Goal: Contribute content: Add original content to the website for others to see

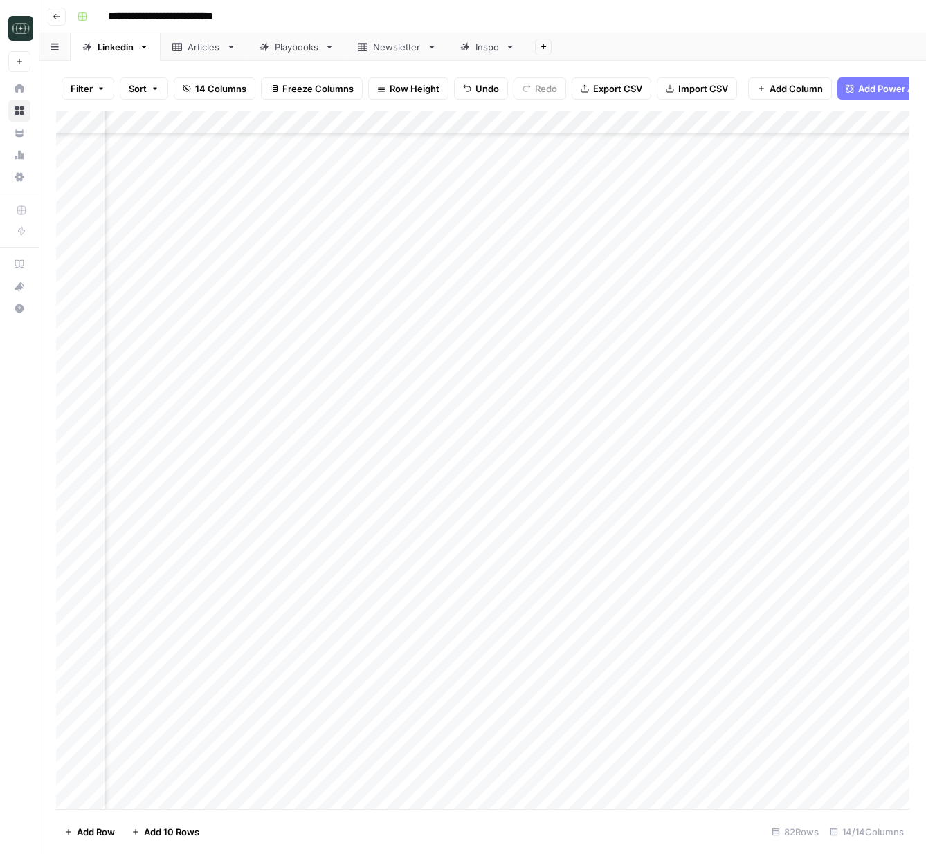
scroll to position [1276, 255]
click at [64, 15] on button "Go back" at bounding box center [57, 17] width 18 height 18
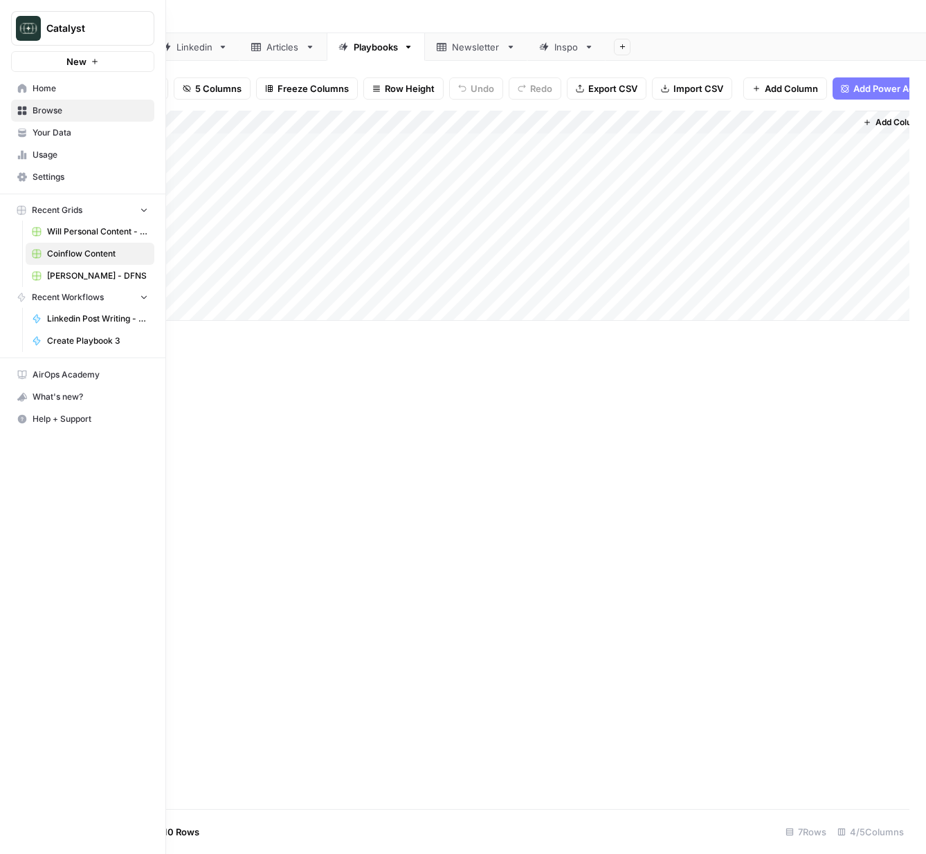
click at [48, 111] on span "Browse" at bounding box center [91, 110] width 116 height 12
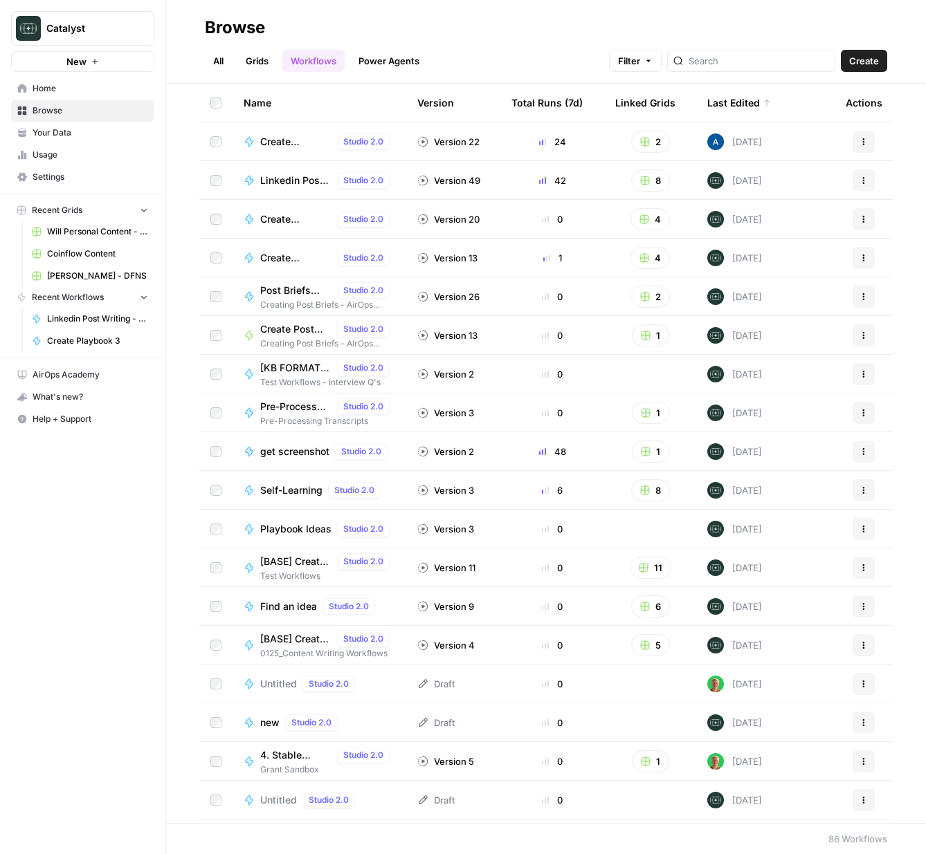
click at [64, 88] on span "Home" at bounding box center [91, 88] width 116 height 12
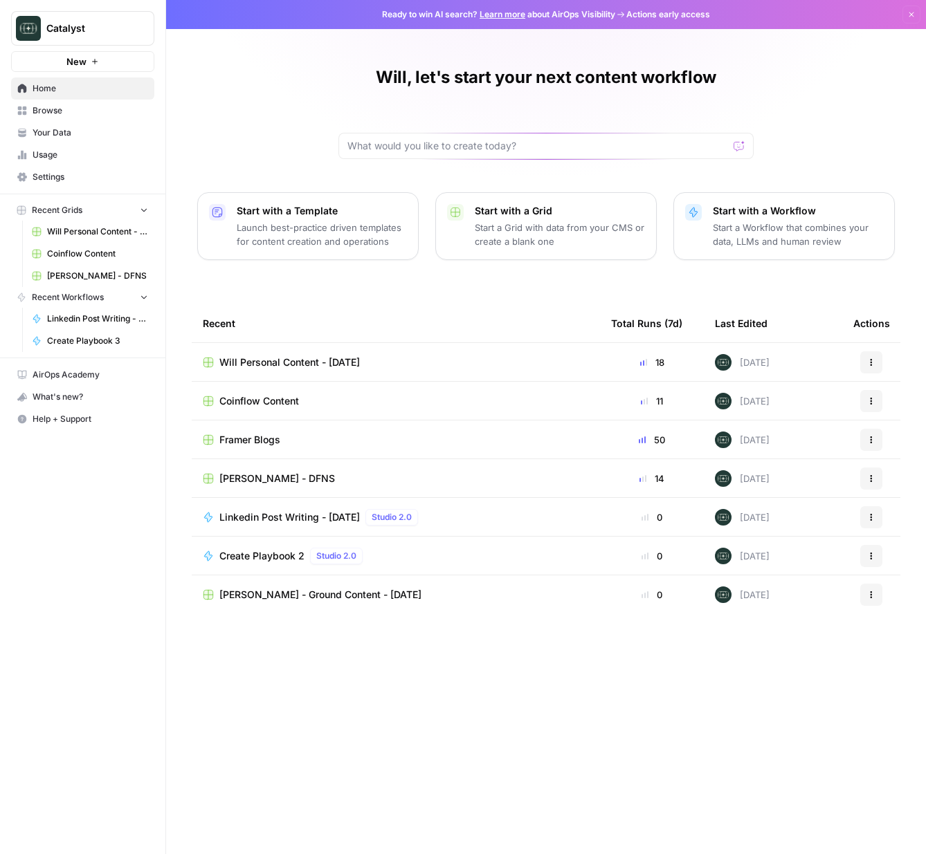
click at [253, 406] on span "Coinflow Content" at bounding box center [259, 401] width 80 height 14
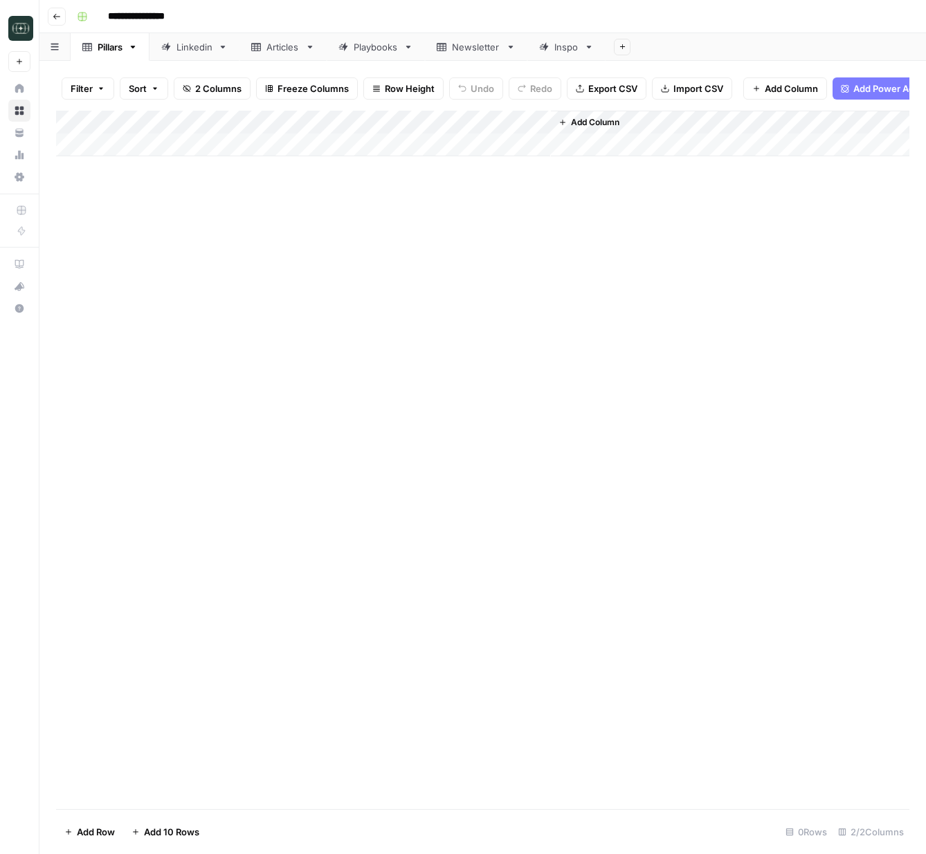
click at [185, 51] on div "Linkedin" at bounding box center [194, 47] width 36 height 14
click at [304, 574] on div "Add Column" at bounding box center [482, 345] width 853 height 469
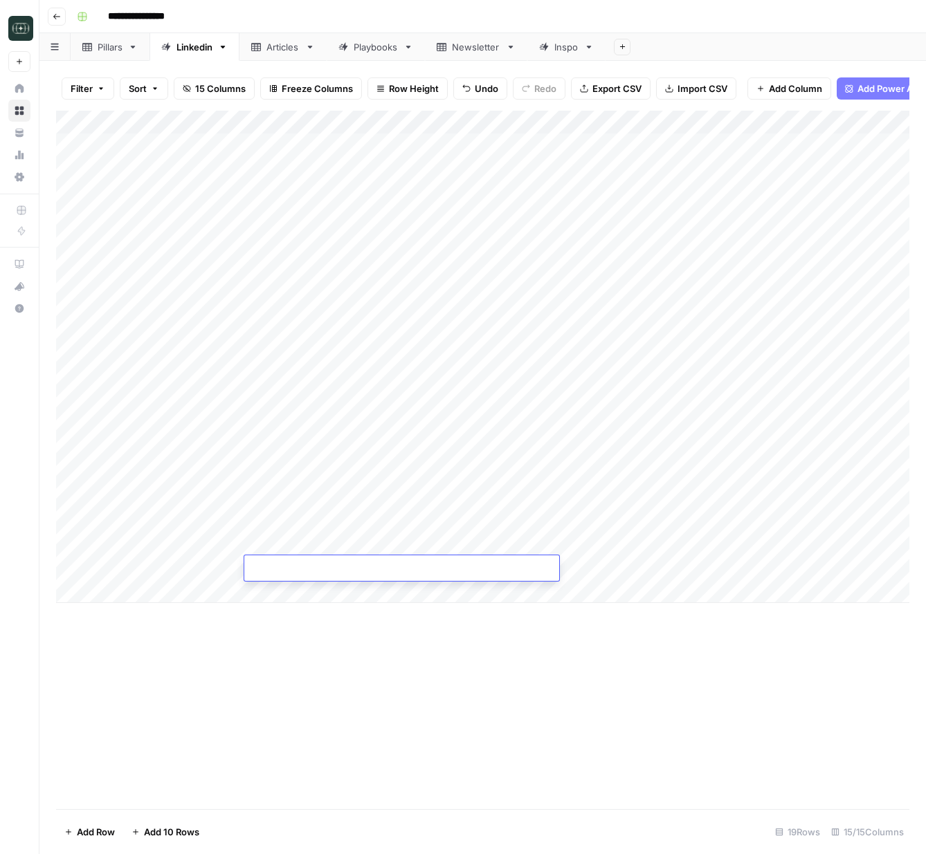
type textarea "**********"
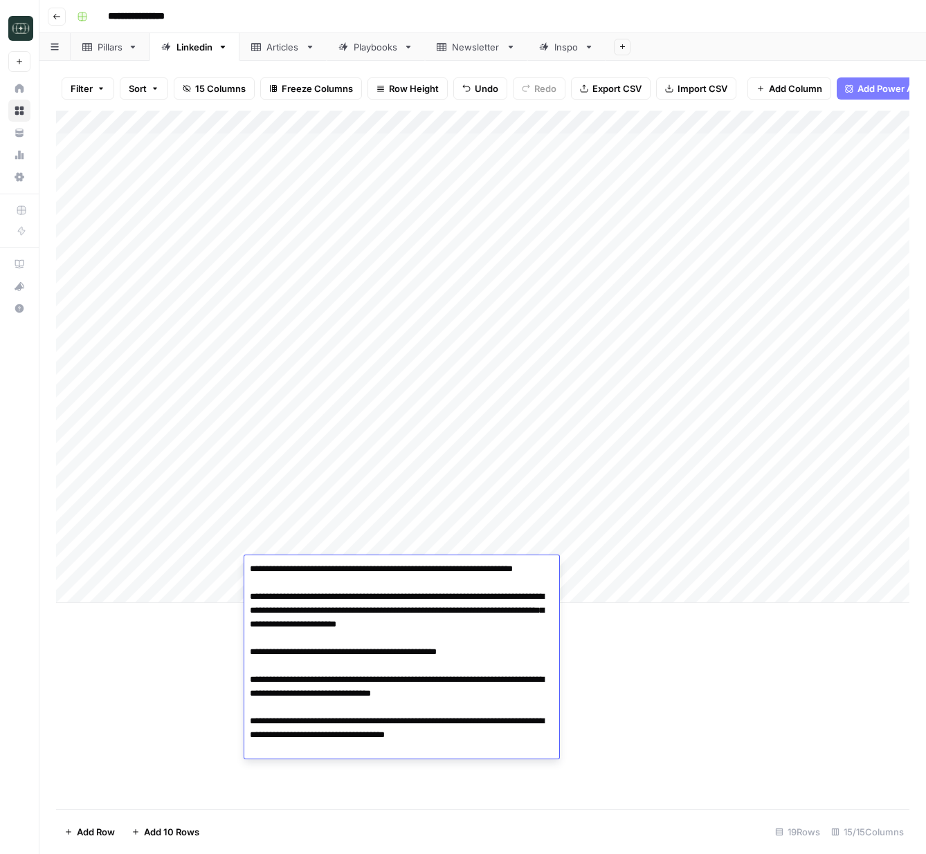
drag, startPoint x: 670, startPoint y: 758, endPoint x: 621, endPoint y: 588, distance: 176.5
click at [670, 757] on div "Add Column" at bounding box center [482, 460] width 853 height 699
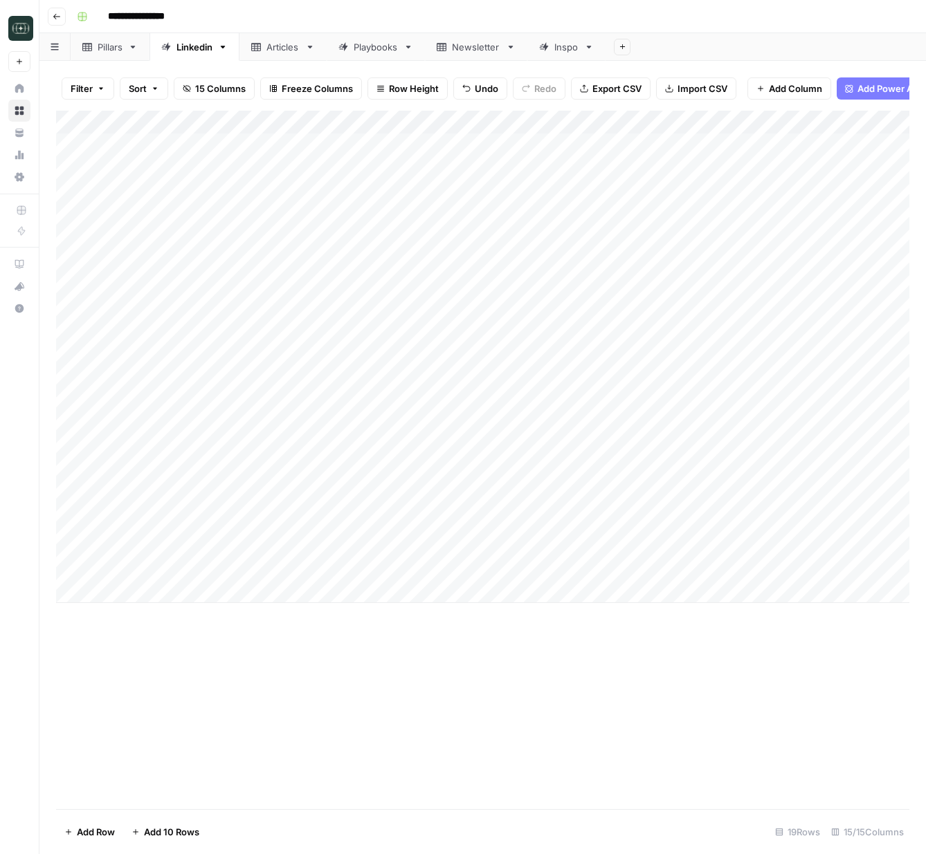
click at [619, 562] on div "Add Column" at bounding box center [482, 357] width 853 height 493
click at [442, 560] on div "Add Column" at bounding box center [482, 357] width 853 height 493
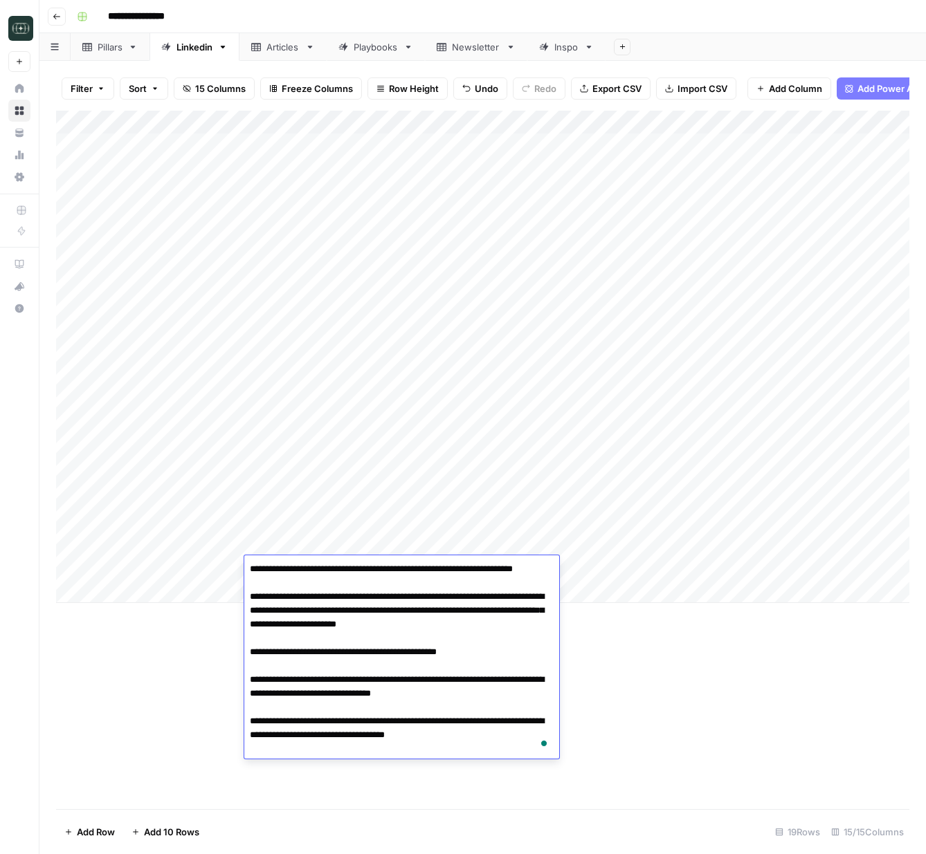
click at [648, 753] on div "Add Column" at bounding box center [482, 460] width 853 height 699
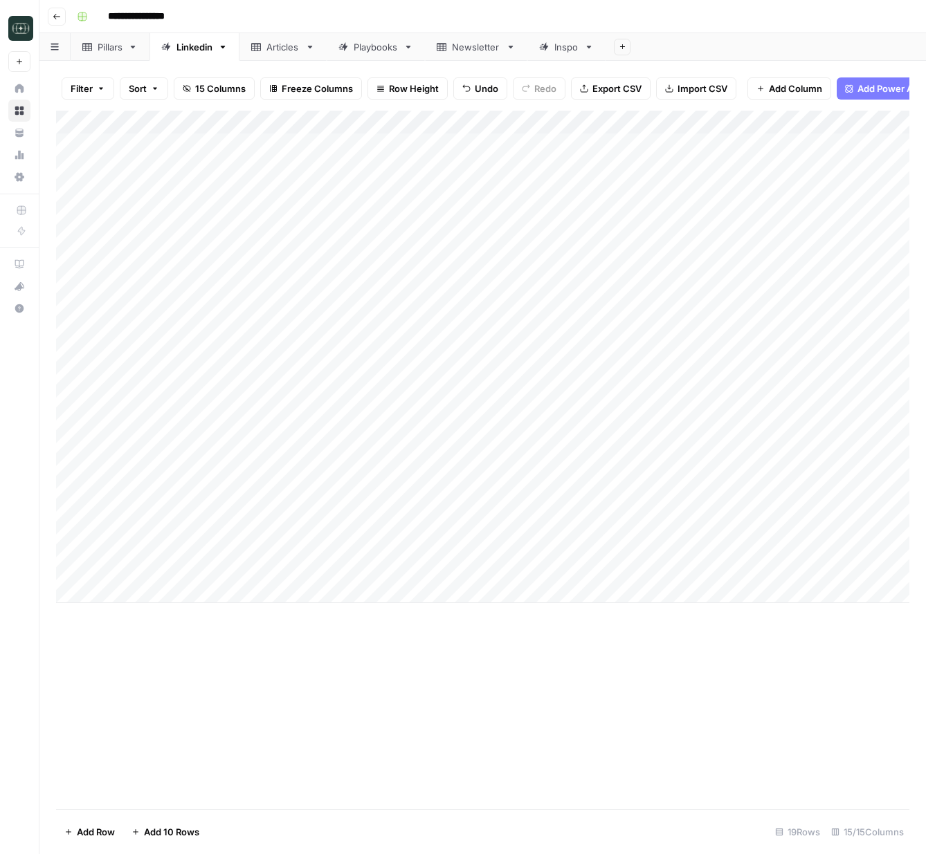
click at [575, 565] on div "Add Column" at bounding box center [482, 357] width 853 height 493
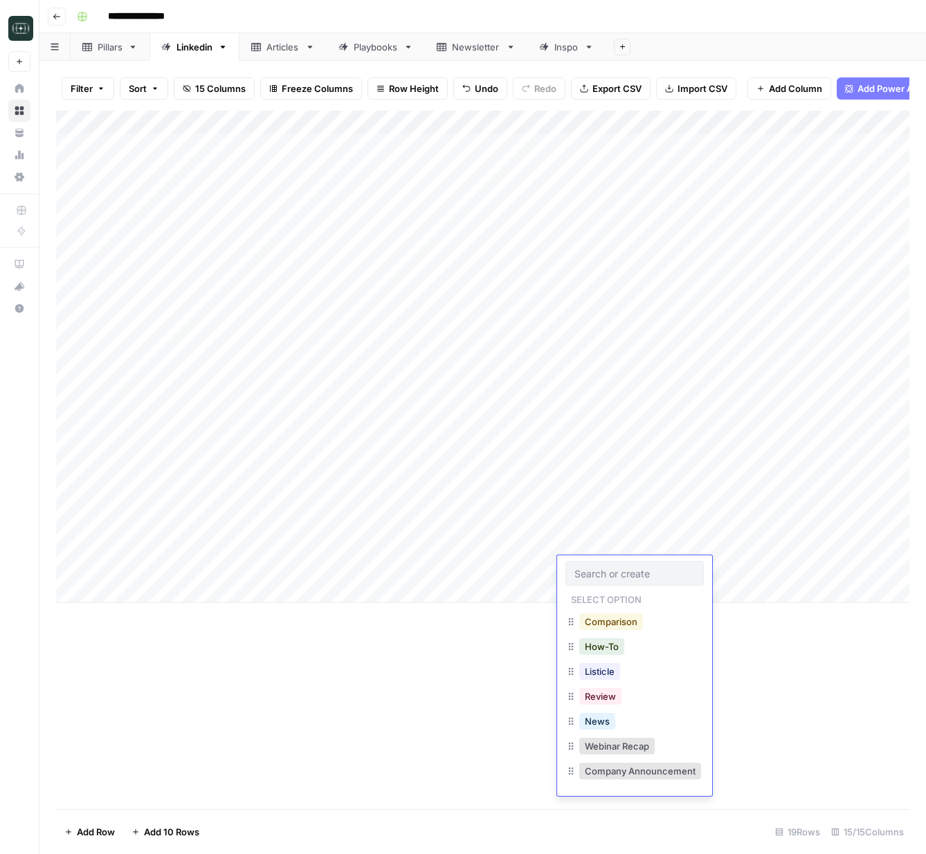
click at [589, 626] on button "Comparison" at bounding box center [611, 622] width 64 height 17
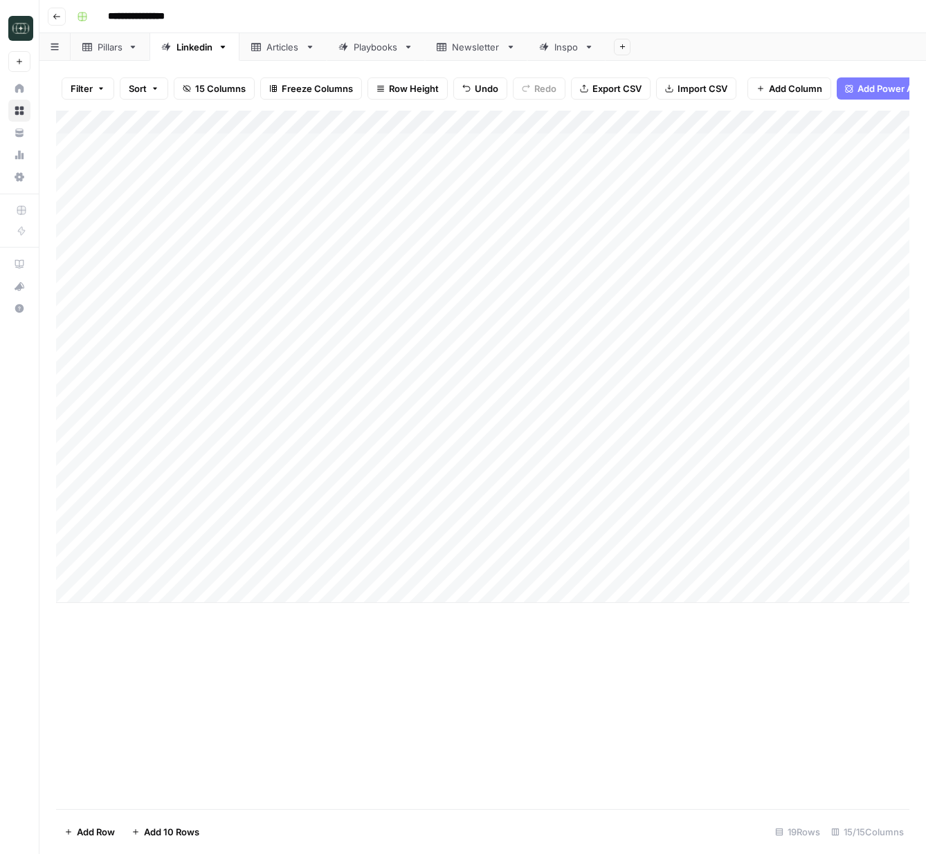
click at [670, 571] on div "Add Column" at bounding box center [482, 357] width 853 height 493
click at [669, 572] on div "Add Column" at bounding box center [482, 357] width 853 height 493
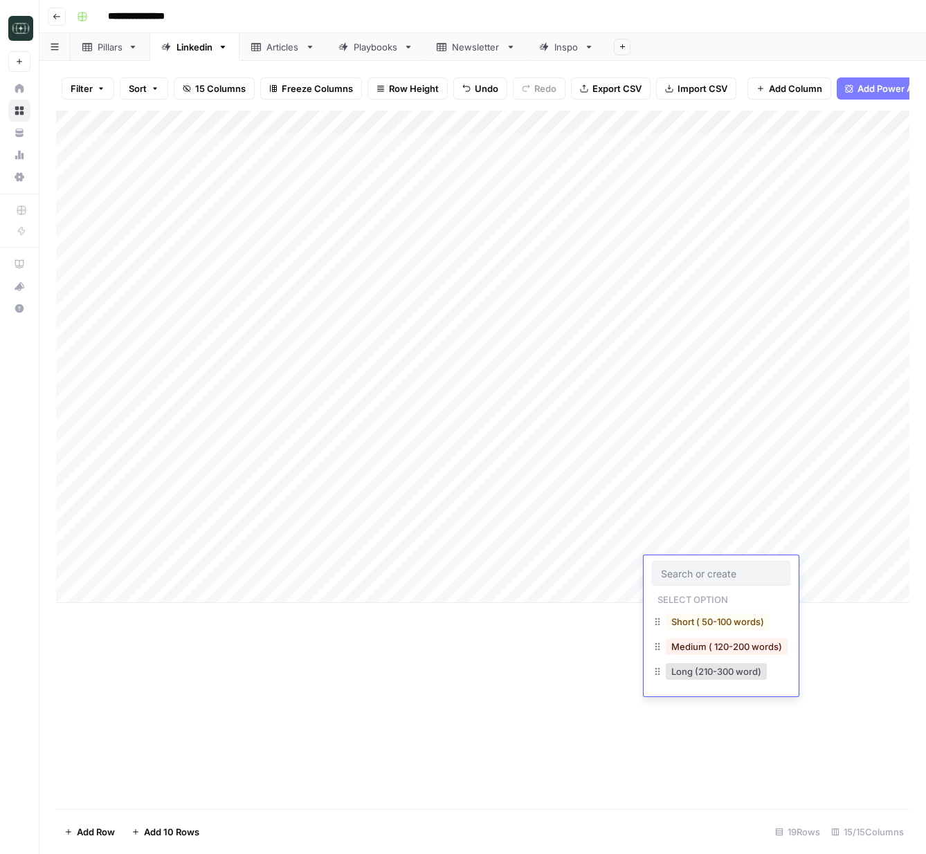
click at [717, 644] on button "Medium ( 120-200 words)" at bounding box center [727, 647] width 122 height 17
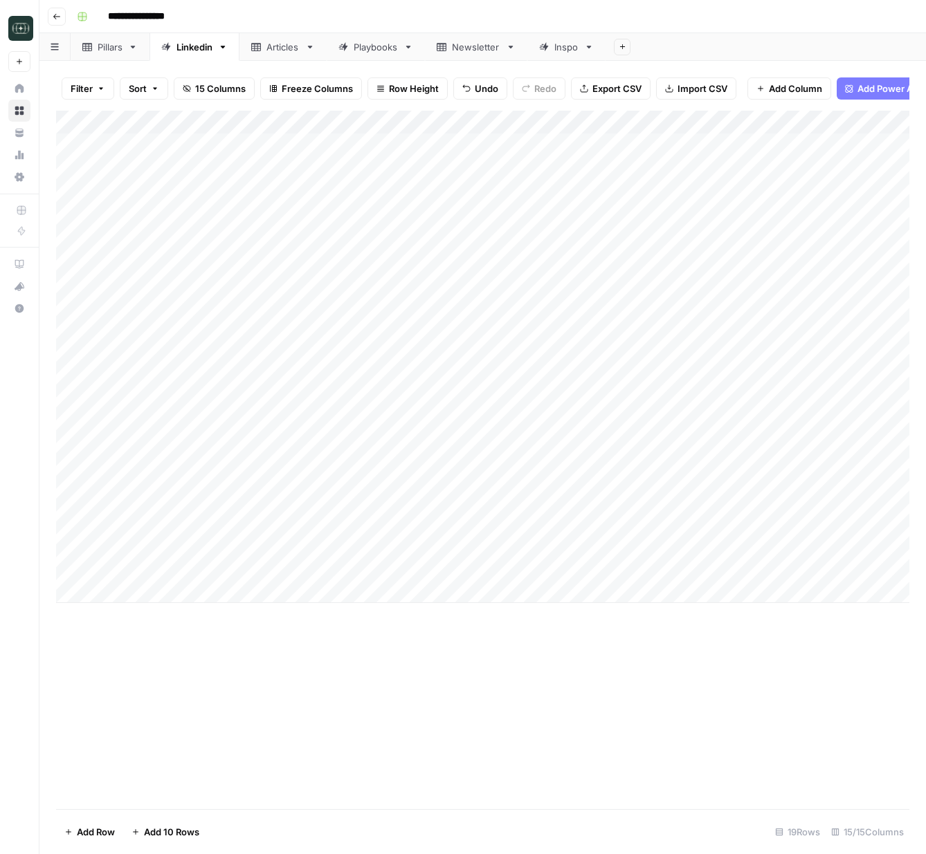
click at [795, 559] on div "Add Column" at bounding box center [482, 357] width 853 height 493
click at [313, 595] on div "Add Column" at bounding box center [482, 357] width 853 height 493
type textarea "**********"
drag, startPoint x: 649, startPoint y: 697, endPoint x: 645, endPoint y: 679, distance: 18.3
click at [648, 692] on div "Add Column" at bounding box center [482, 460] width 853 height 699
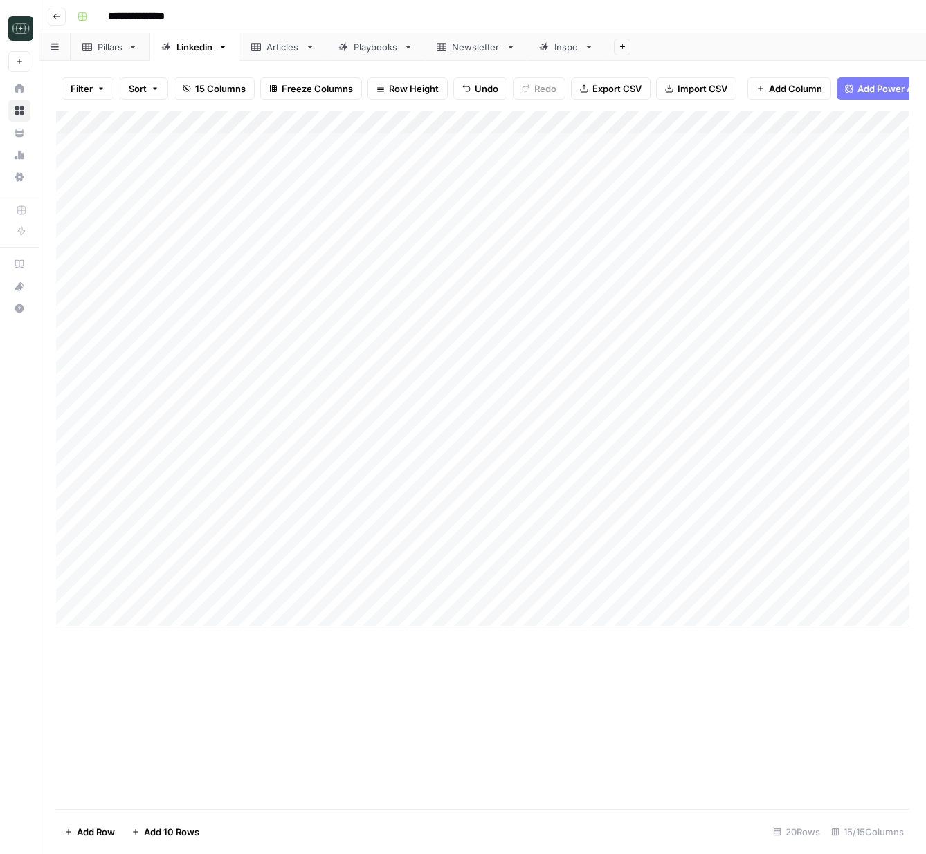
click at [615, 597] on div "Add Column" at bounding box center [482, 369] width 853 height 516
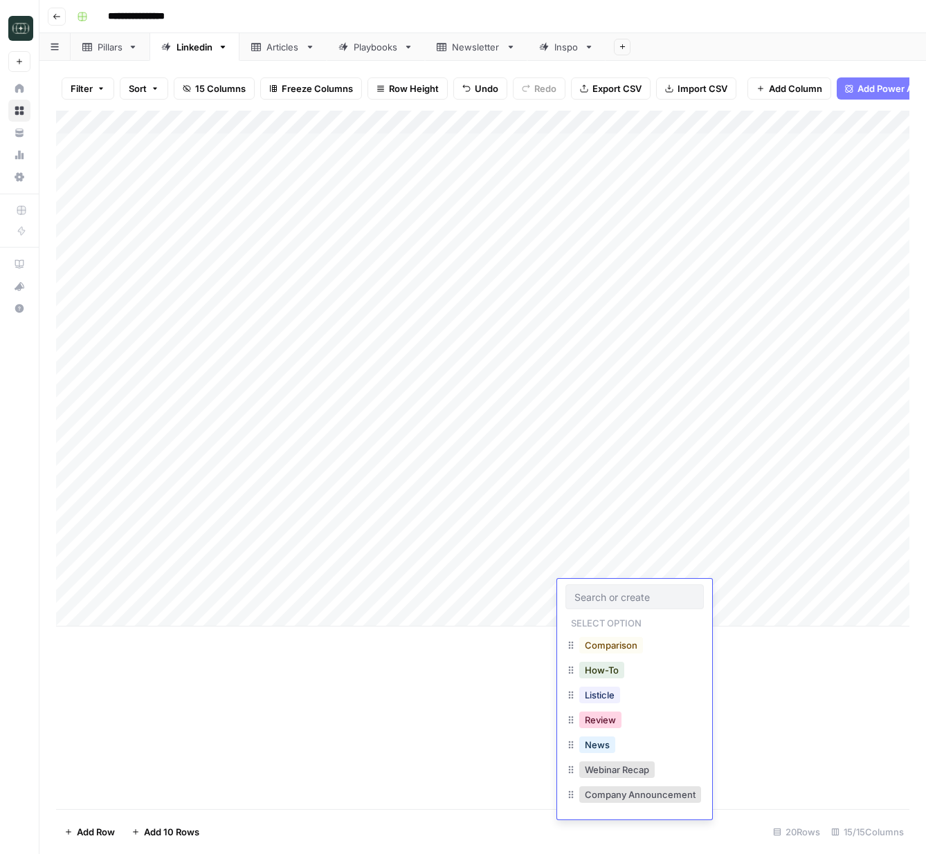
click at [605, 722] on button "Review" at bounding box center [600, 720] width 42 height 17
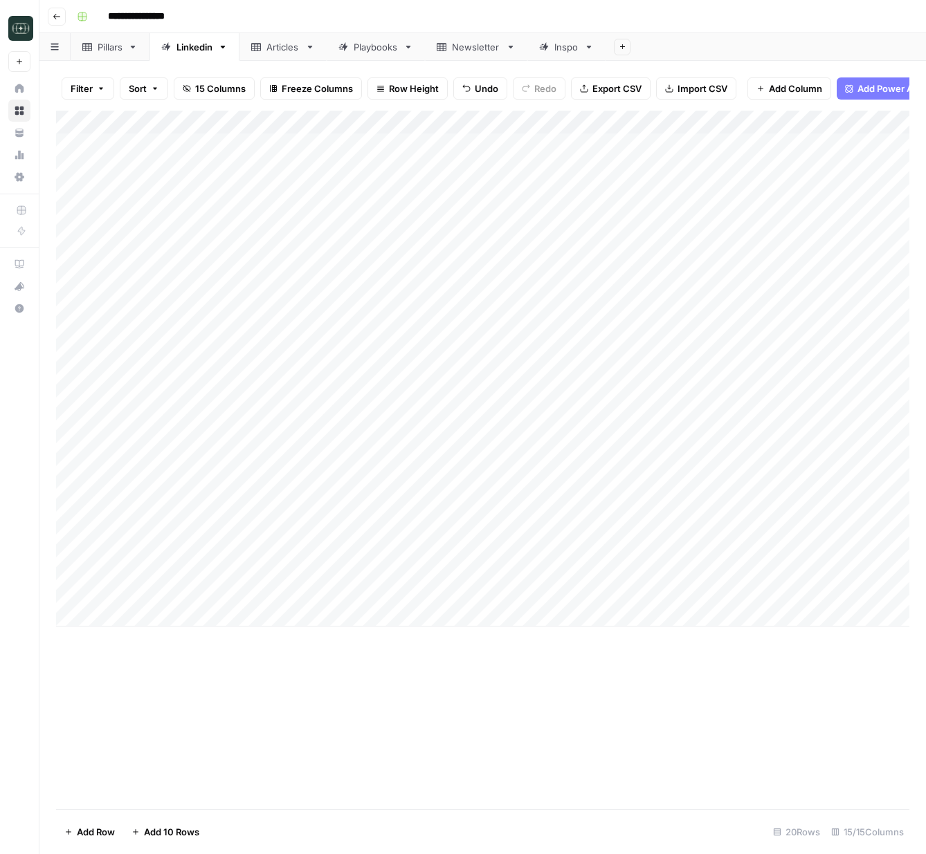
click at [692, 592] on div "Add Column" at bounding box center [482, 369] width 853 height 516
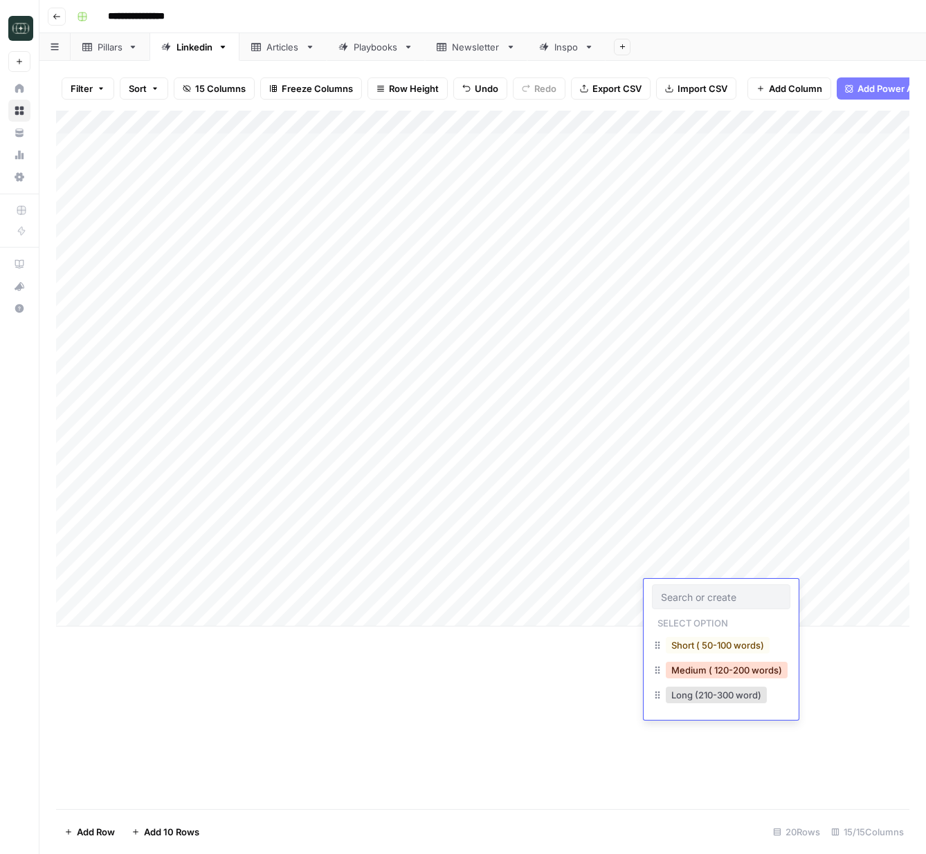
click at [707, 662] on button "Medium ( 120-200 words)" at bounding box center [727, 670] width 122 height 17
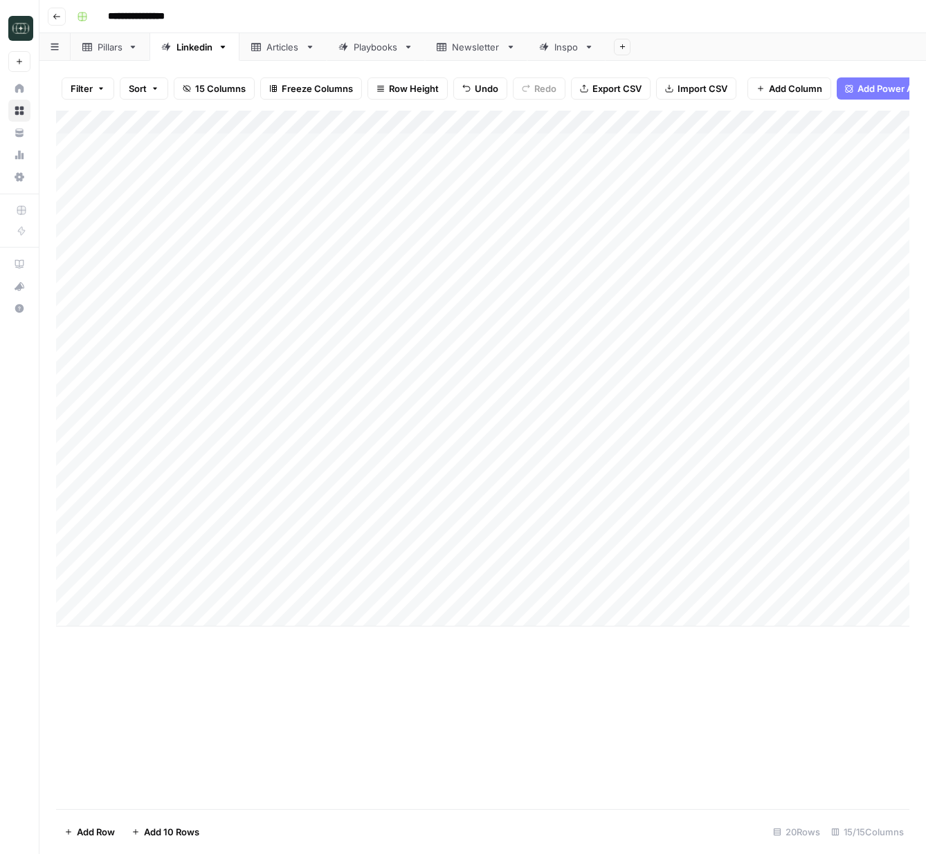
click at [799, 596] on div "Add Column" at bounding box center [482, 369] width 853 height 516
click at [446, 618] on div "Add Column" at bounding box center [482, 369] width 853 height 516
type textarea "**********"
drag, startPoint x: 767, startPoint y: 689, endPoint x: 648, endPoint y: 594, distance: 152.6
click at [762, 685] on div "Add Column" at bounding box center [482, 460] width 853 height 699
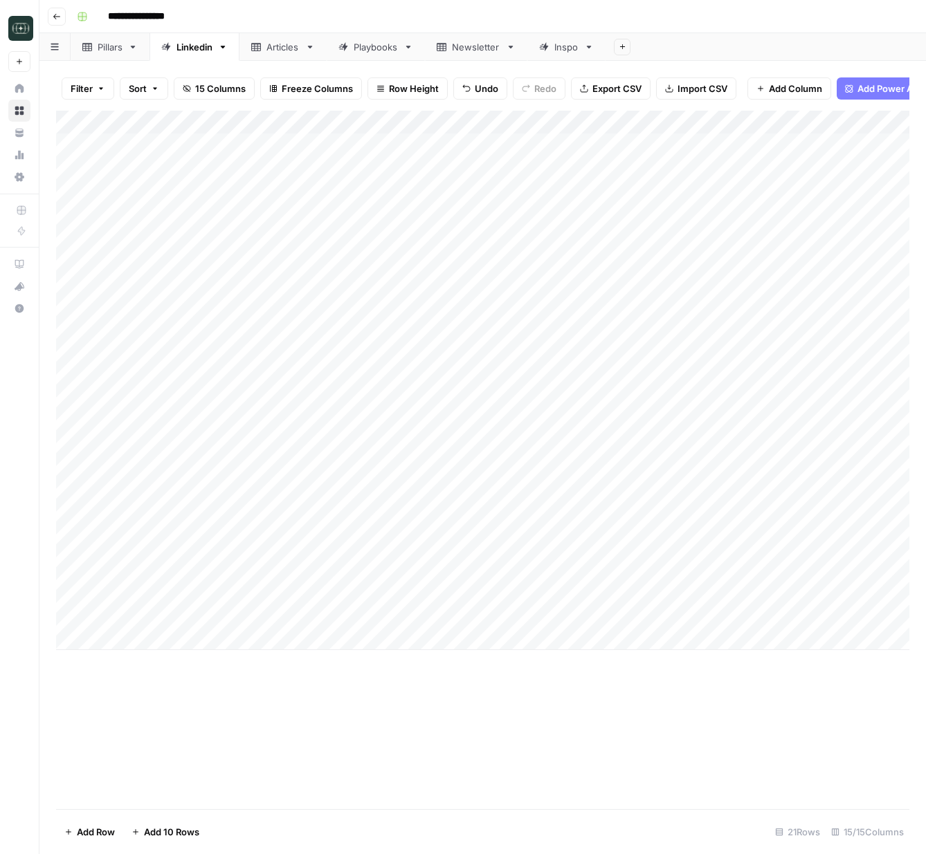
click at [588, 613] on div "Add Column" at bounding box center [482, 381] width 853 height 540
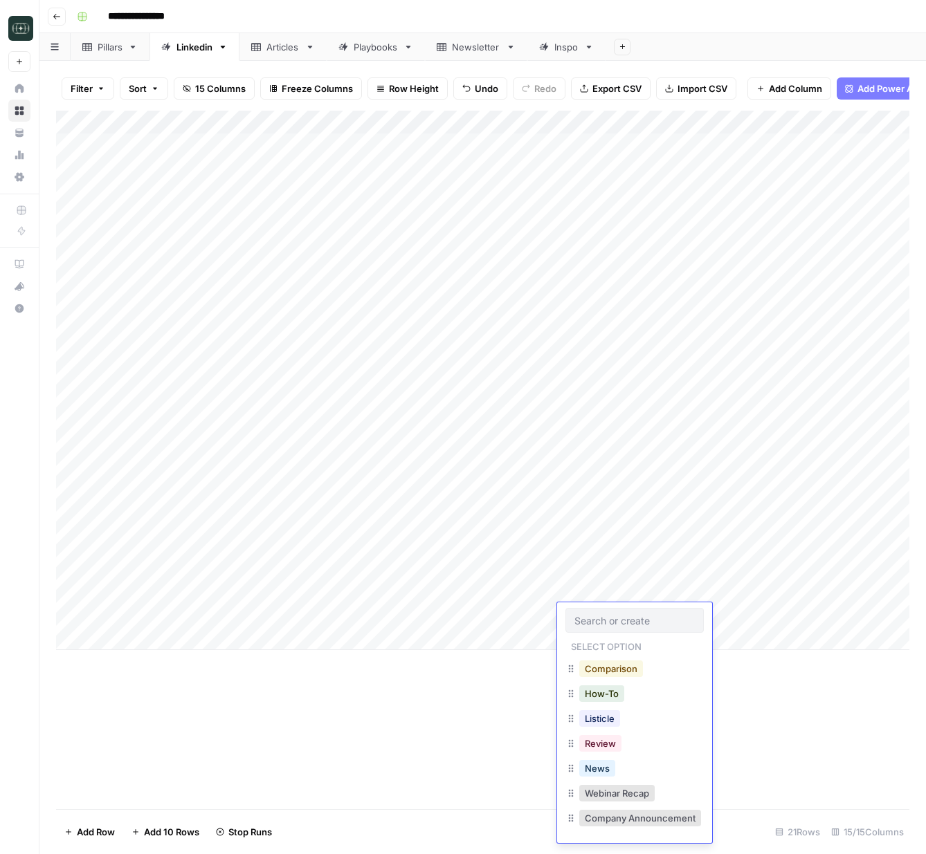
click at [623, 672] on button "Comparison" at bounding box center [611, 669] width 64 height 17
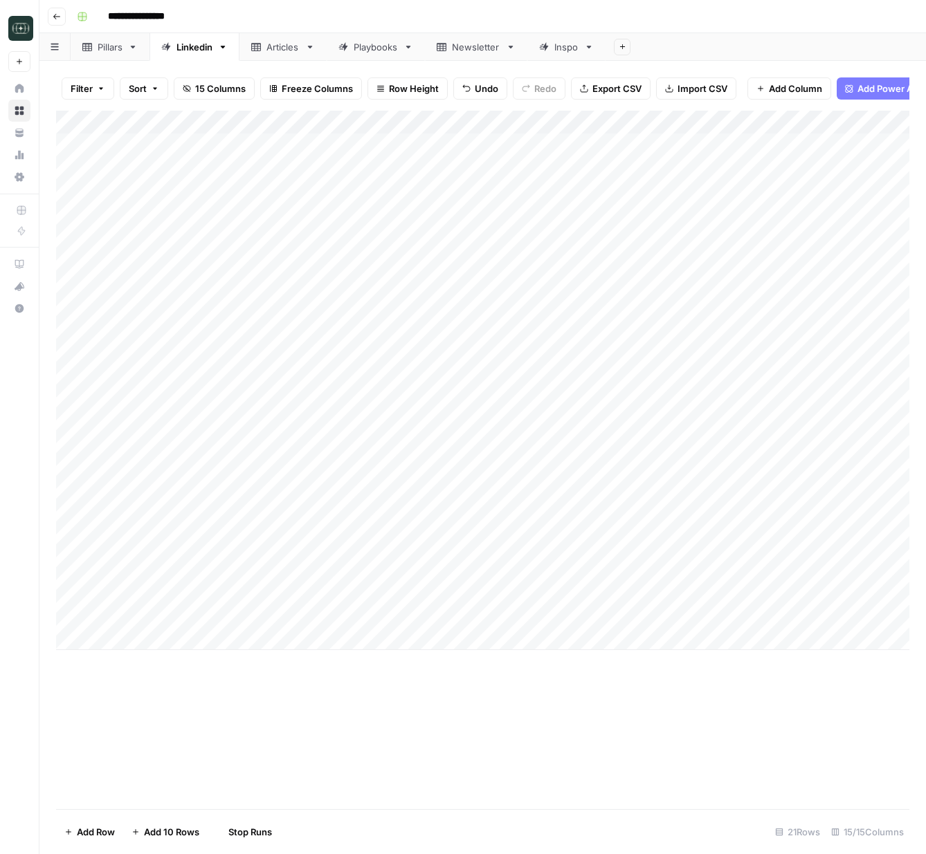
click at [699, 611] on div "Add Column" at bounding box center [482, 381] width 853 height 540
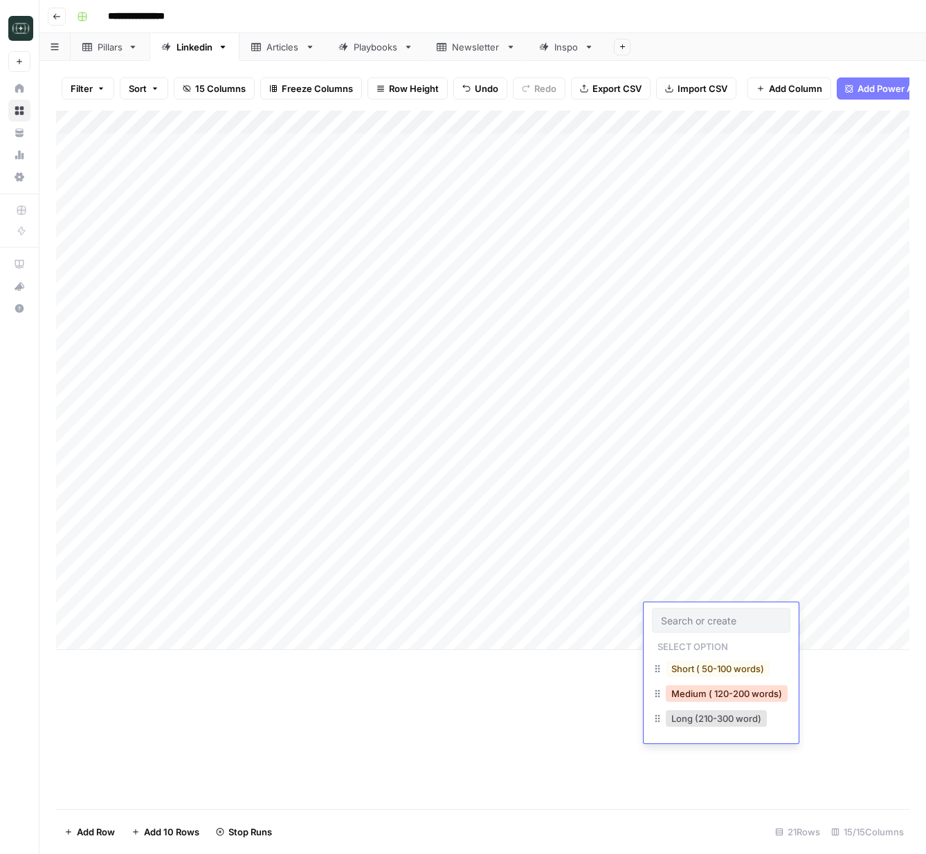
drag, startPoint x: 697, startPoint y: 695, endPoint x: 755, endPoint y: 668, distance: 64.7
click at [697, 695] on button "Medium ( 120-200 words)" at bounding box center [727, 694] width 122 height 17
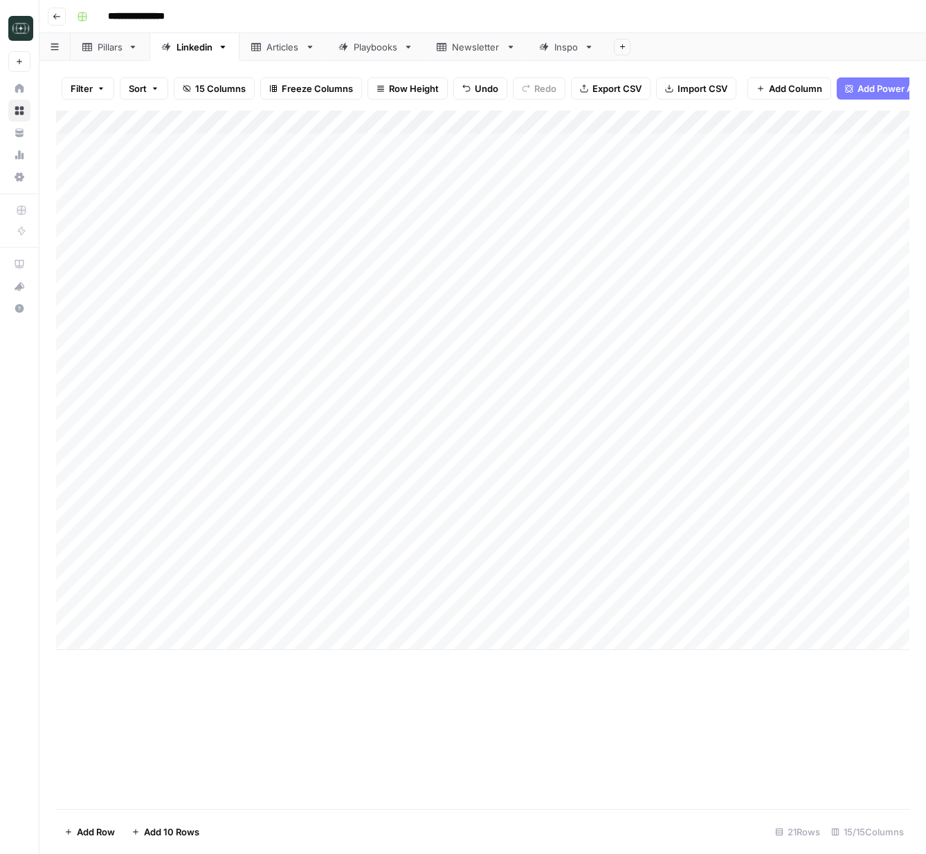
click at [816, 618] on div "Add Column" at bounding box center [482, 381] width 853 height 540
click at [728, 566] on div "Add Column" at bounding box center [482, 381] width 853 height 540
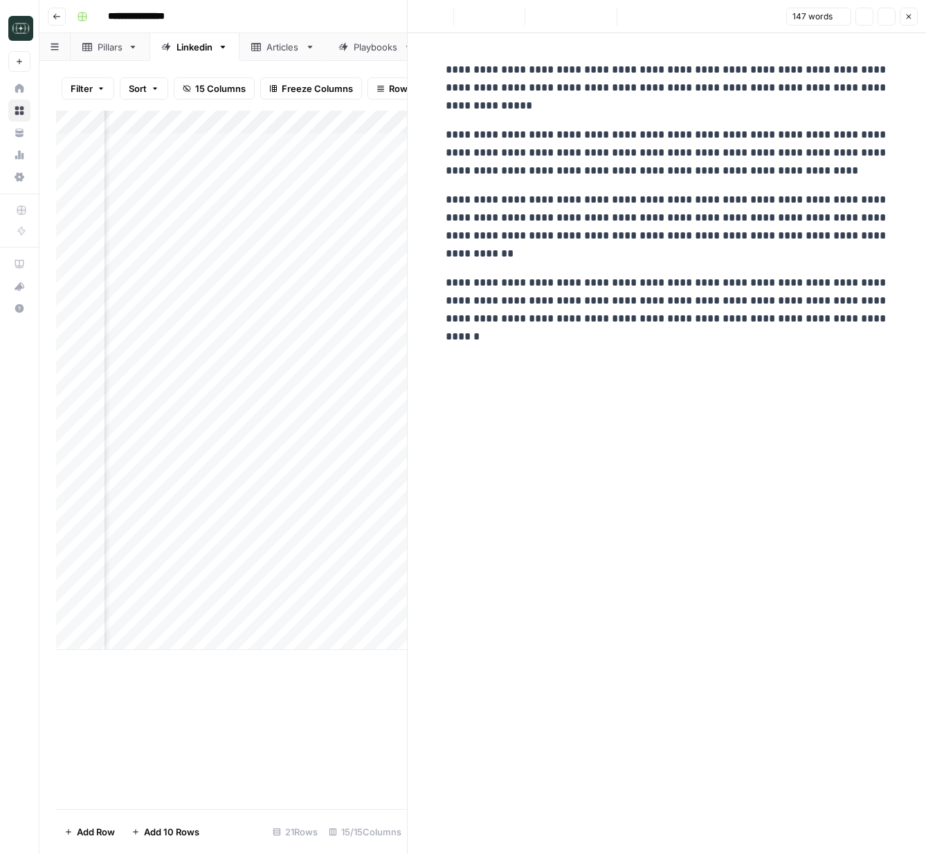
click at [728, 567] on div at bounding box center [749, 569] width 127 height 26
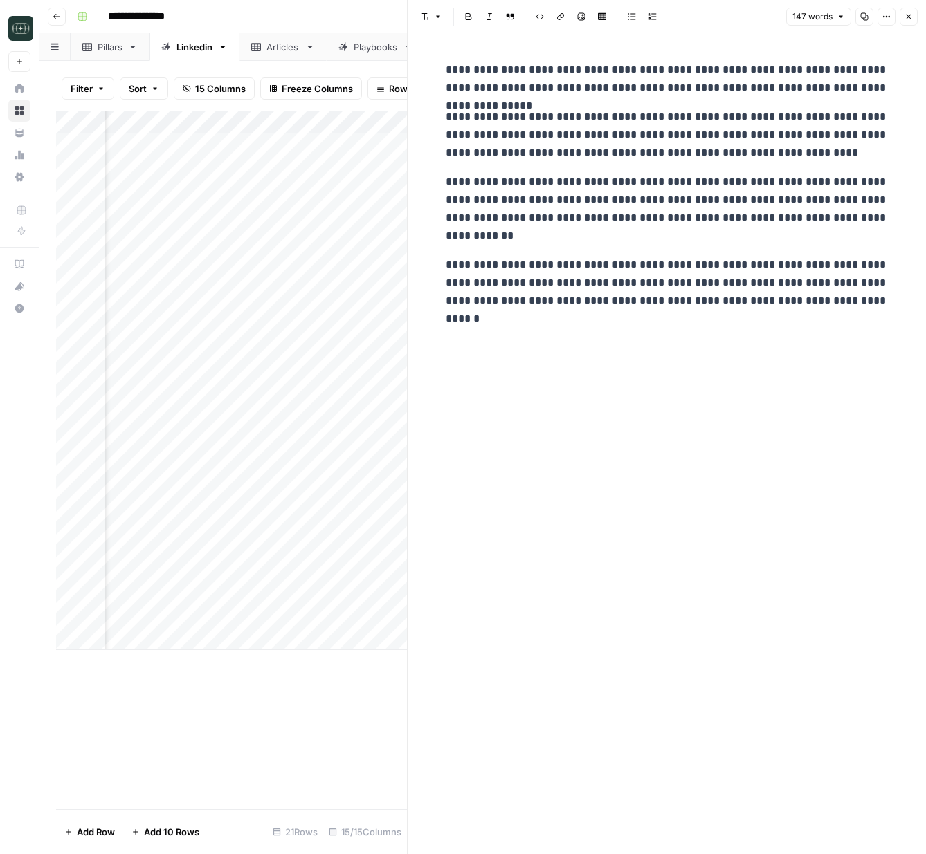
click at [526, 196] on p "**********" at bounding box center [667, 209] width 443 height 72
copy div "**********"
click at [708, 361] on div "**********" at bounding box center [666, 443] width 459 height 821
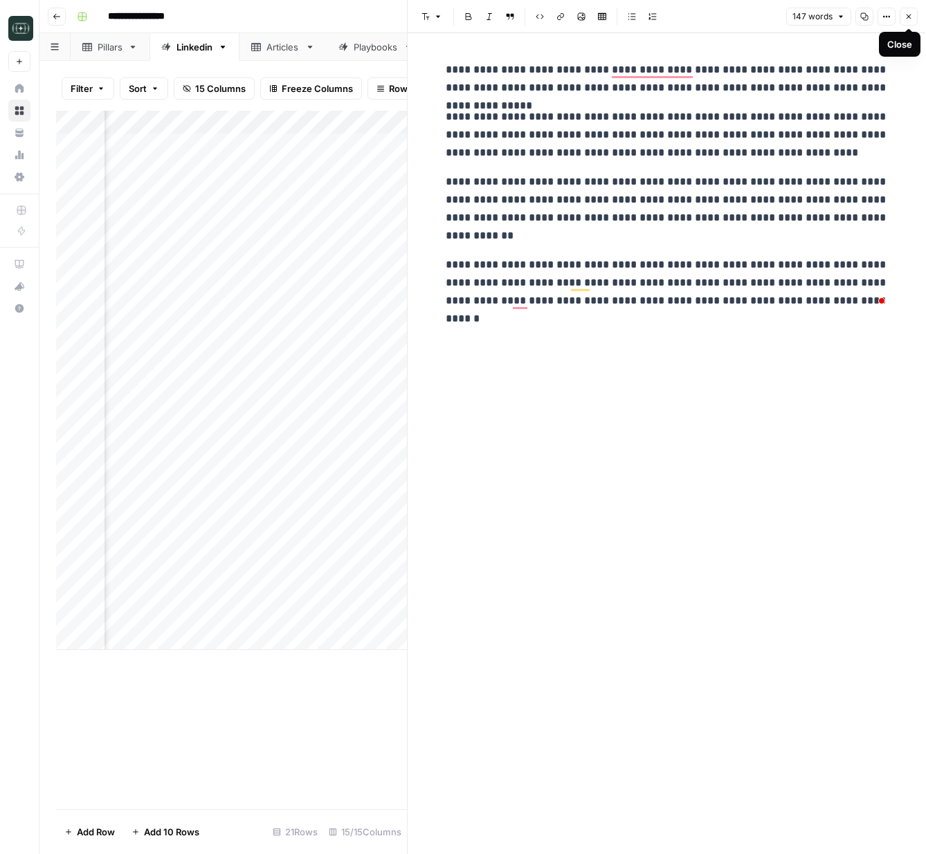
click at [886, 61] on p "**********" at bounding box center [667, 79] width 443 height 36
drag, startPoint x: 463, startPoint y: 71, endPoint x: 881, endPoint y: 83, distance: 418.0
click at [881, 83] on p "**********" at bounding box center [667, 79] width 443 height 36
drag, startPoint x: 881, startPoint y: 82, endPoint x: 526, endPoint y: 105, distance: 355.7
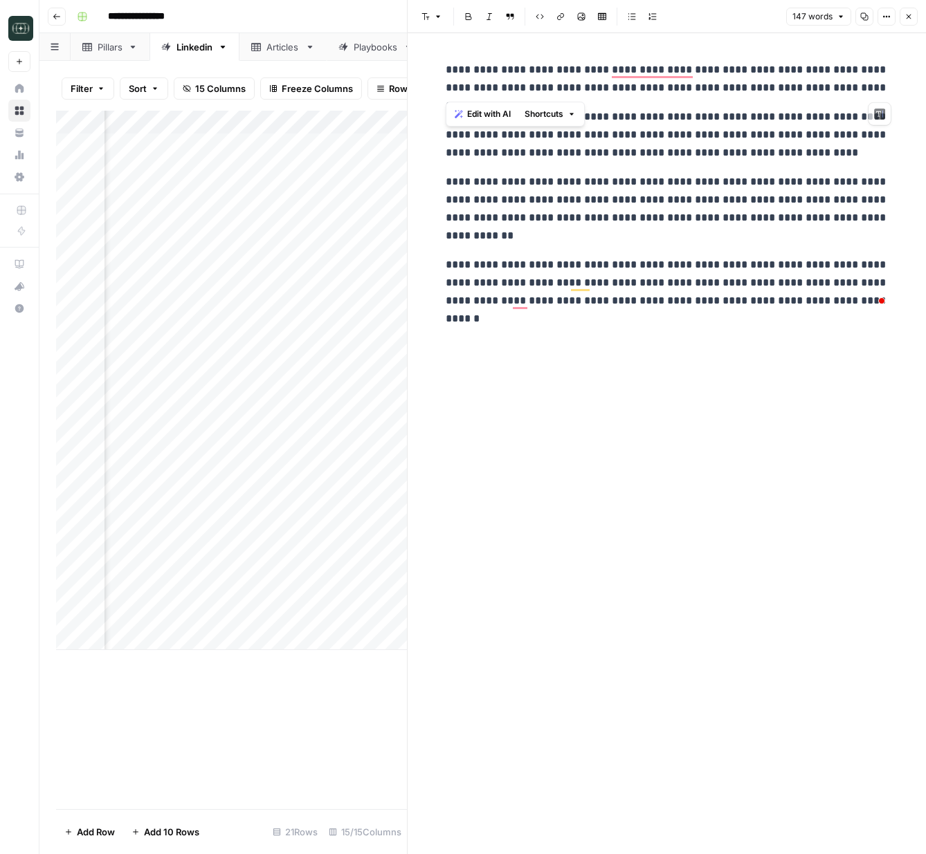
click at [442, 42] on div "**********" at bounding box center [666, 443] width 459 height 821
click at [560, 119] on span "Shortcuts" at bounding box center [543, 114] width 39 height 12
click at [479, 116] on span "Edit with AI" at bounding box center [489, 114] width 44 height 12
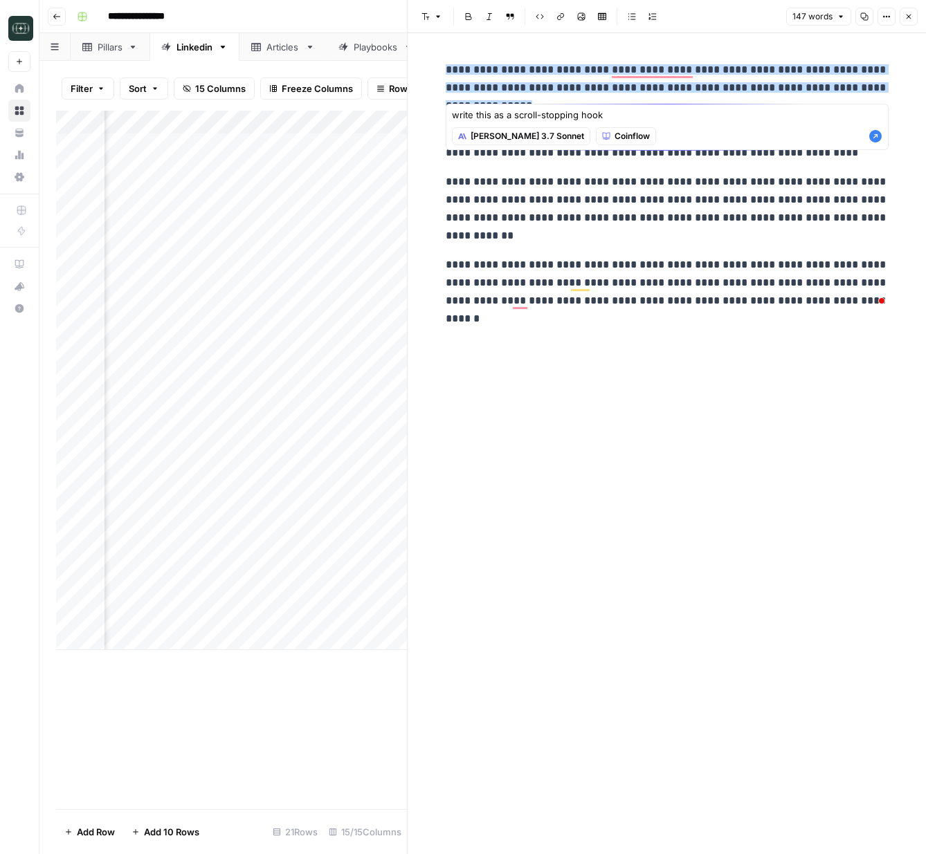
type textarea "write this as a scroll-stopping hook"
drag, startPoint x: 875, startPoint y: 136, endPoint x: 850, endPoint y: 214, distance: 82.0
click at [874, 136] on icon "button" at bounding box center [875, 136] width 14 height 14
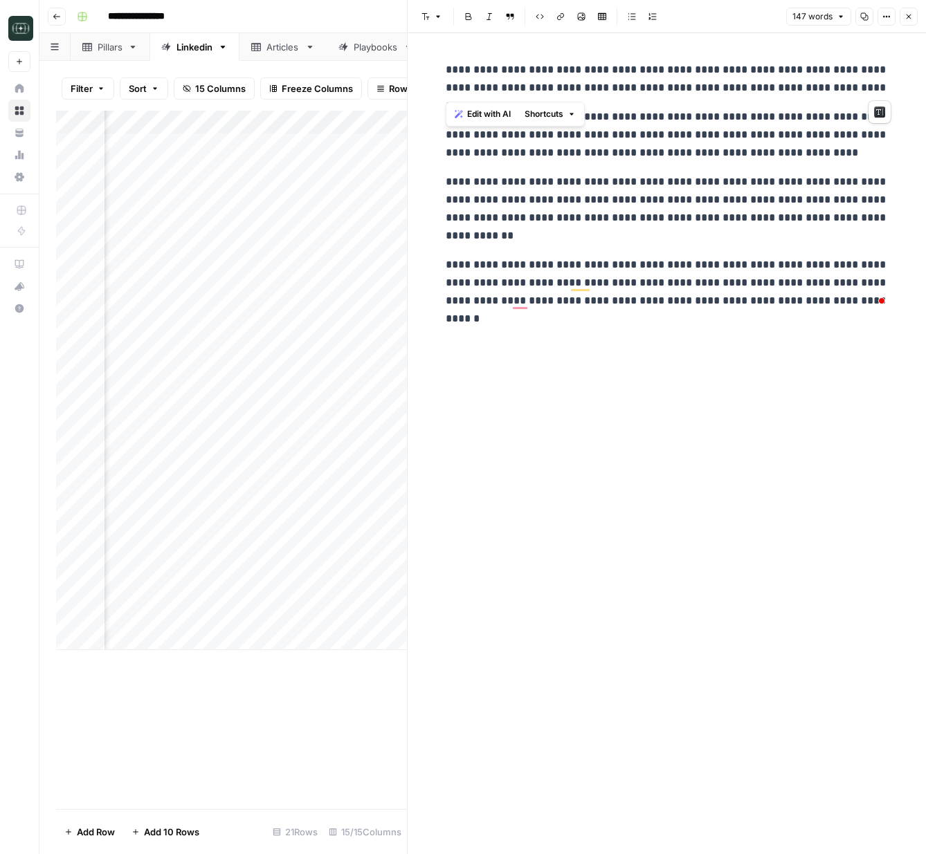
click at [915, 15] on button "Close" at bounding box center [908, 17] width 18 height 18
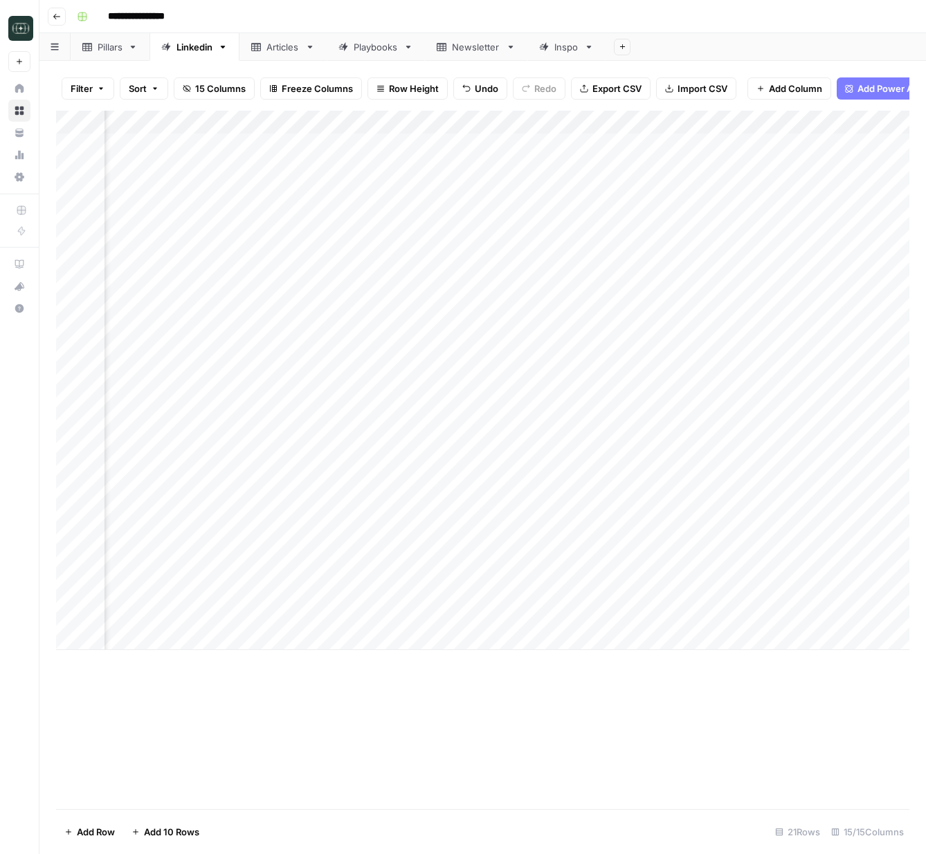
click at [248, 571] on div "Add Column" at bounding box center [482, 381] width 853 height 540
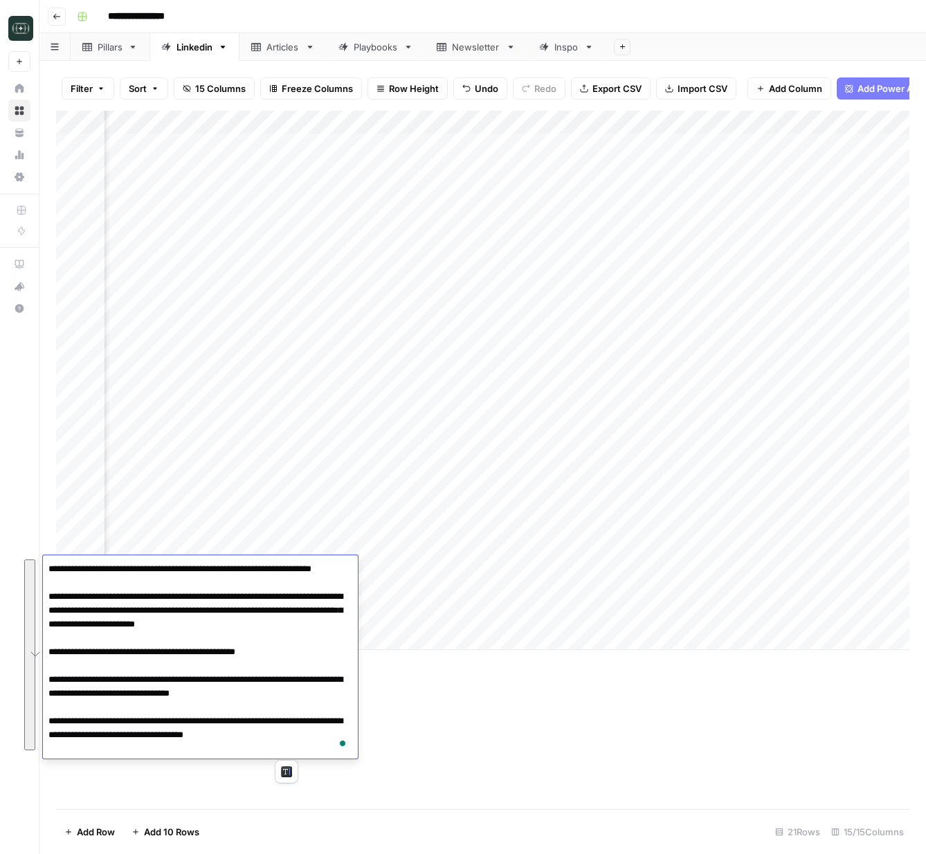
drag, startPoint x: 580, startPoint y: 770, endPoint x: 558, endPoint y: 760, distance: 23.8
click at [580, 770] on div "Add Column" at bounding box center [482, 460] width 853 height 699
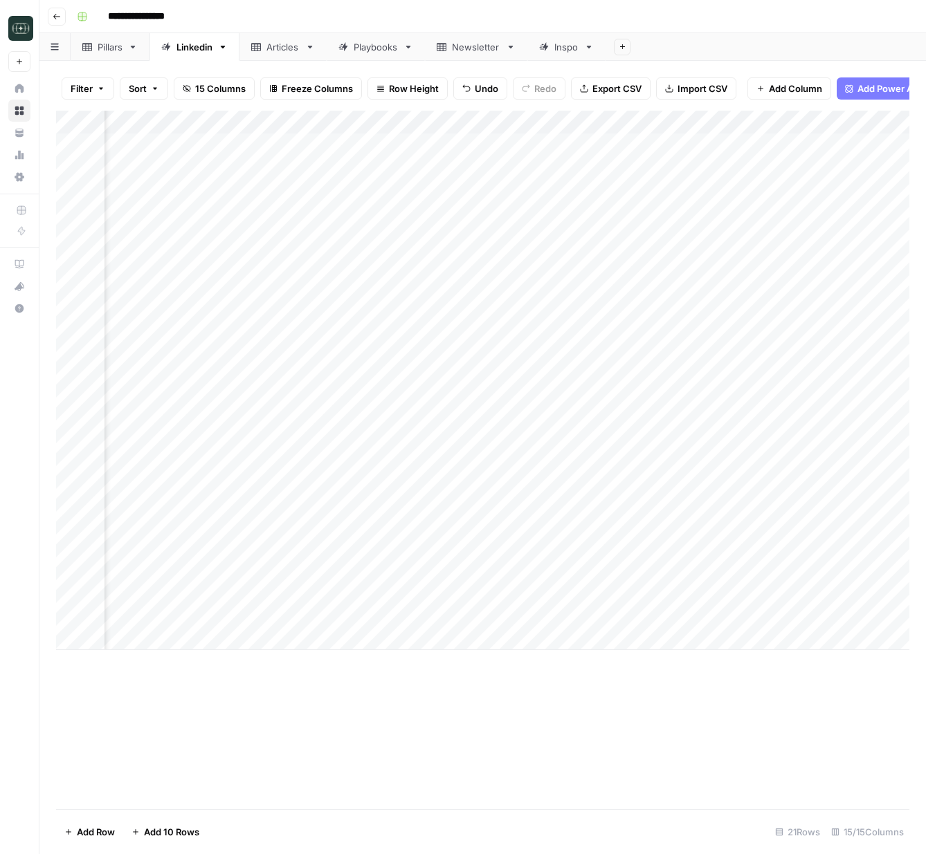
click at [284, 636] on div "Add Column" at bounding box center [482, 381] width 853 height 540
type textarea "**********"
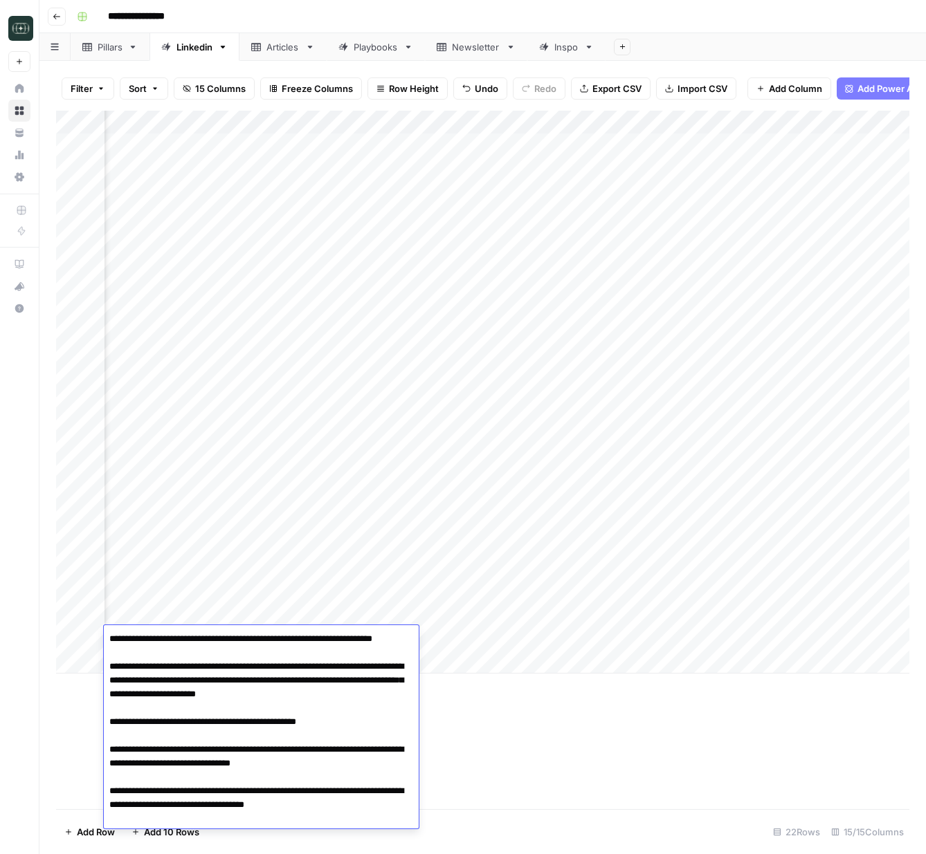
click at [533, 731] on div "Add Column" at bounding box center [482, 460] width 853 height 699
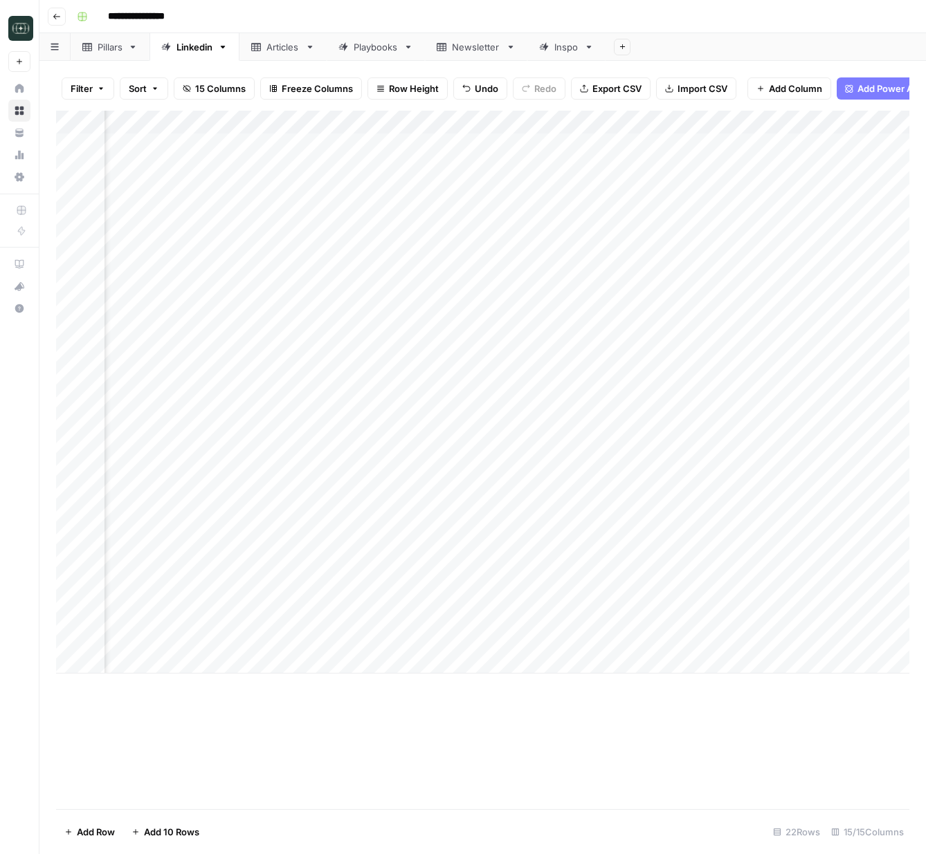
click at [464, 640] on div "Add Column" at bounding box center [482, 392] width 853 height 563
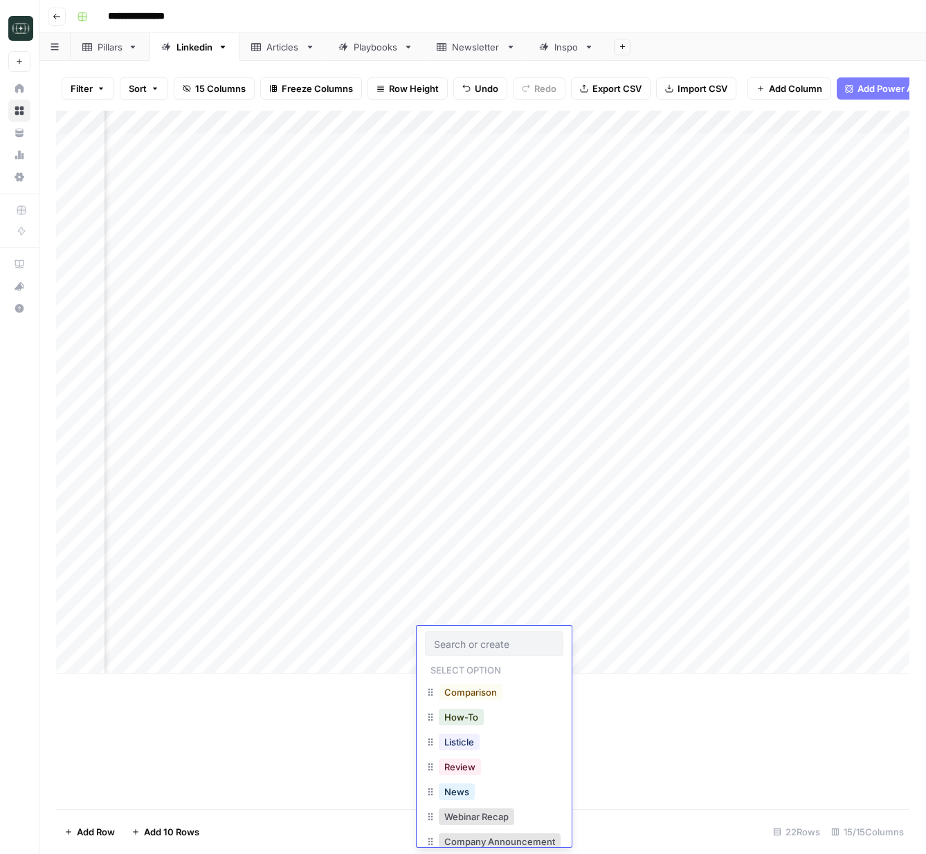
scroll to position [19, 0]
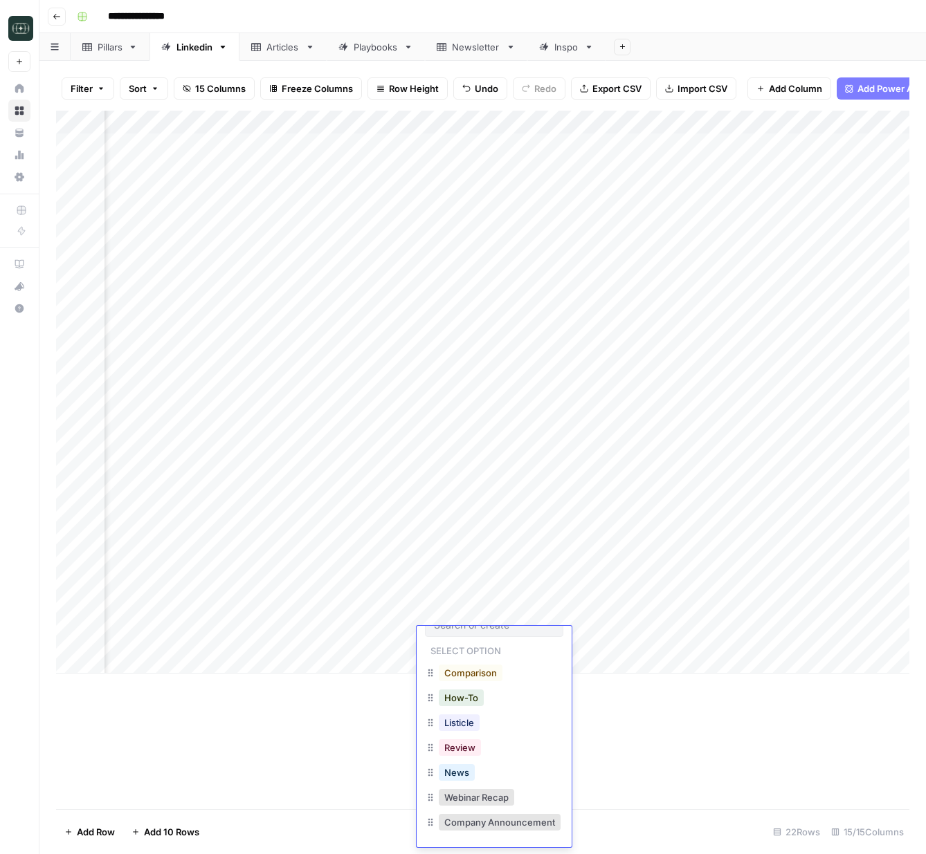
click at [460, 631] on div at bounding box center [494, 624] width 138 height 25
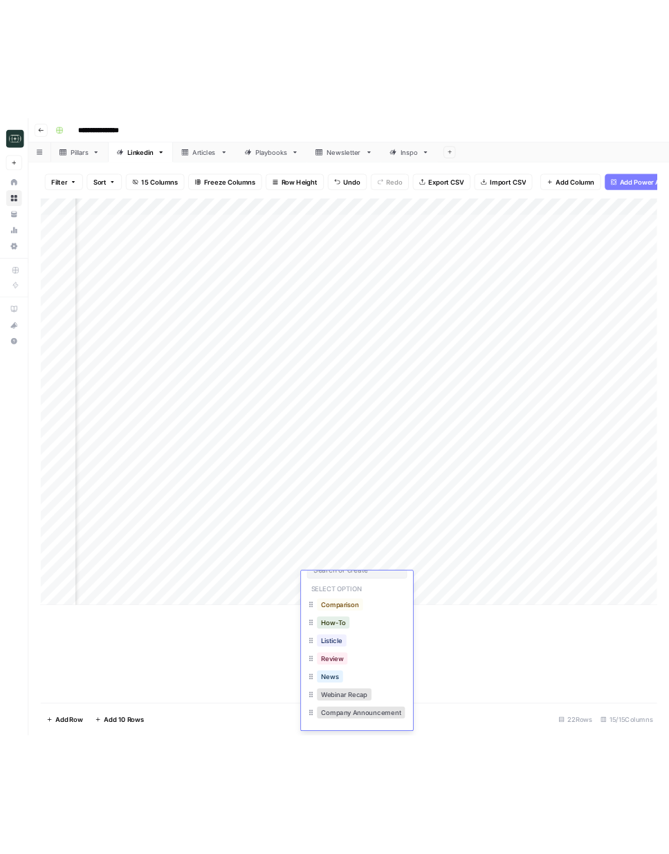
scroll to position [0, 0]
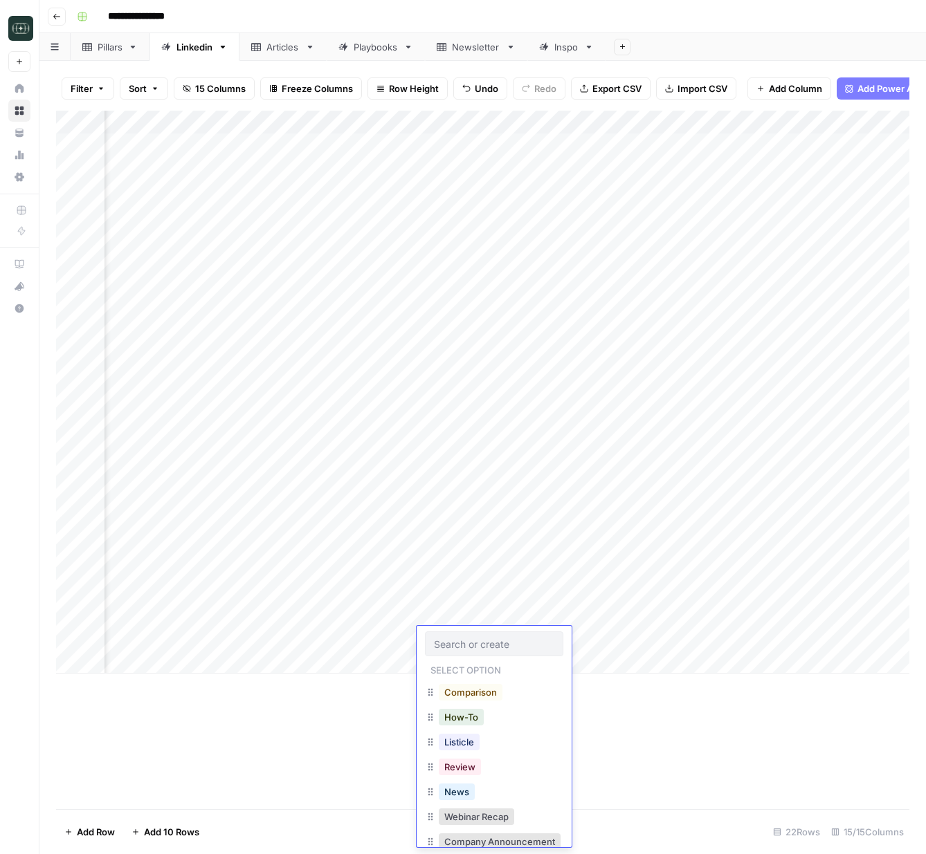
click at [464, 639] on input "text" at bounding box center [494, 644] width 120 height 12
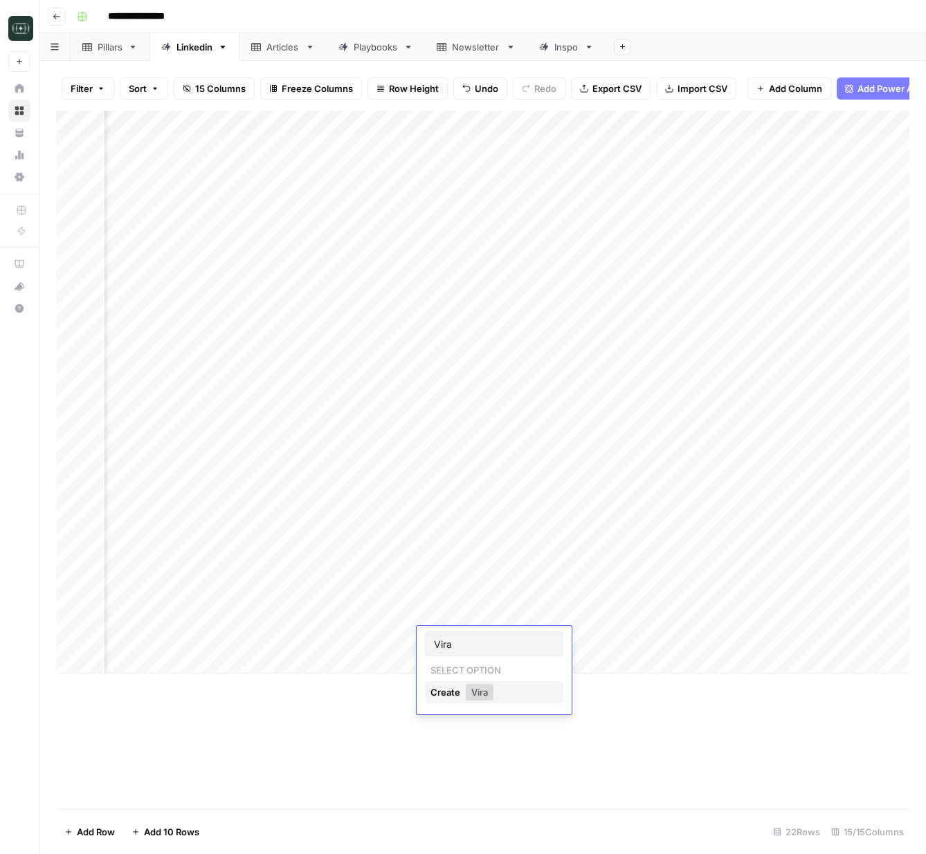
type input "Viral"
click at [542, 646] on div "Add Column" at bounding box center [482, 392] width 853 height 563
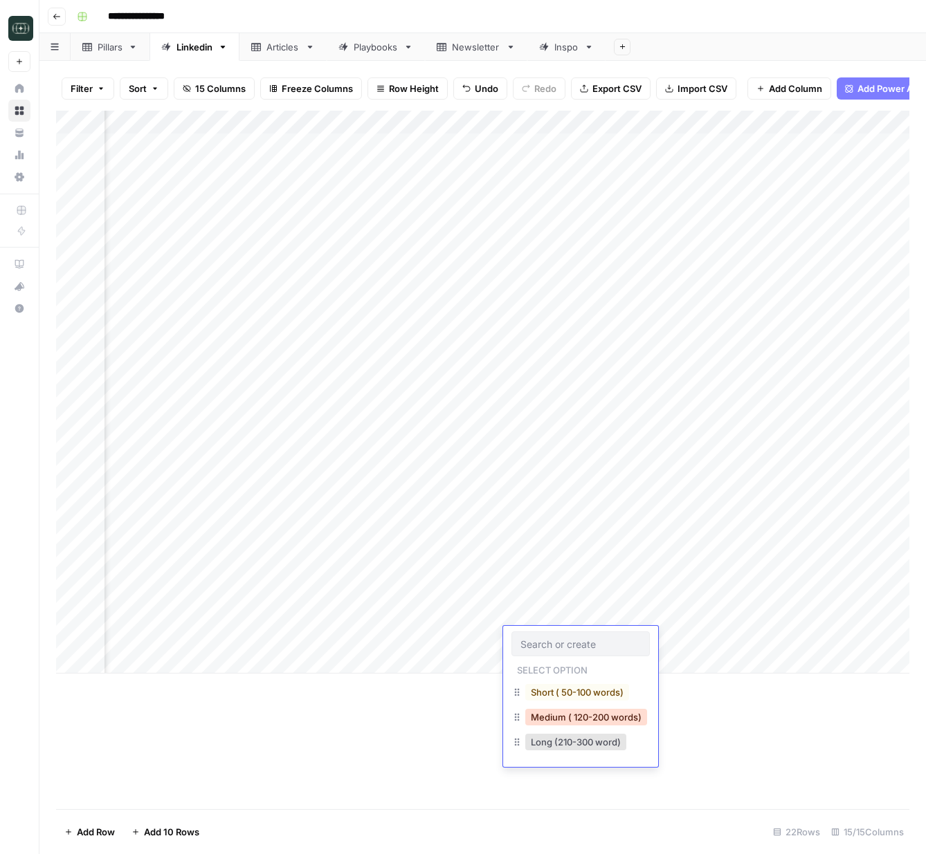
drag, startPoint x: 585, startPoint y: 722, endPoint x: 596, endPoint y: 713, distance: 13.7
click at [585, 722] on button "Medium ( 120-200 words)" at bounding box center [586, 717] width 122 height 17
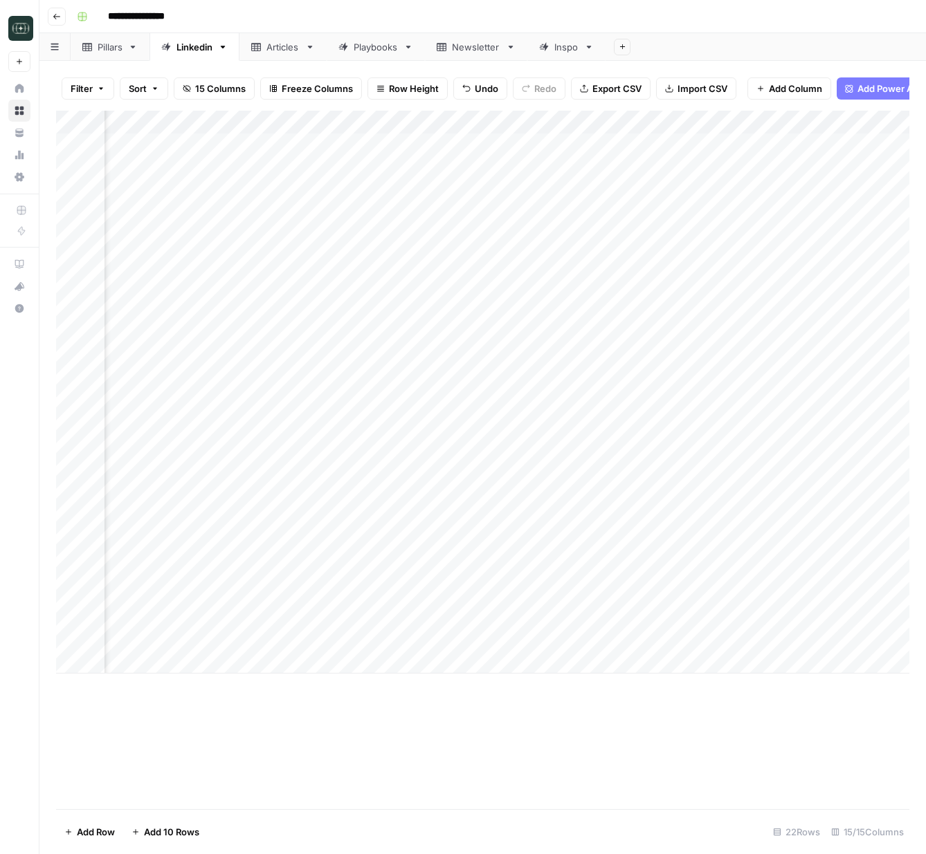
click at [686, 632] on div "Add Column" at bounding box center [482, 392] width 853 height 563
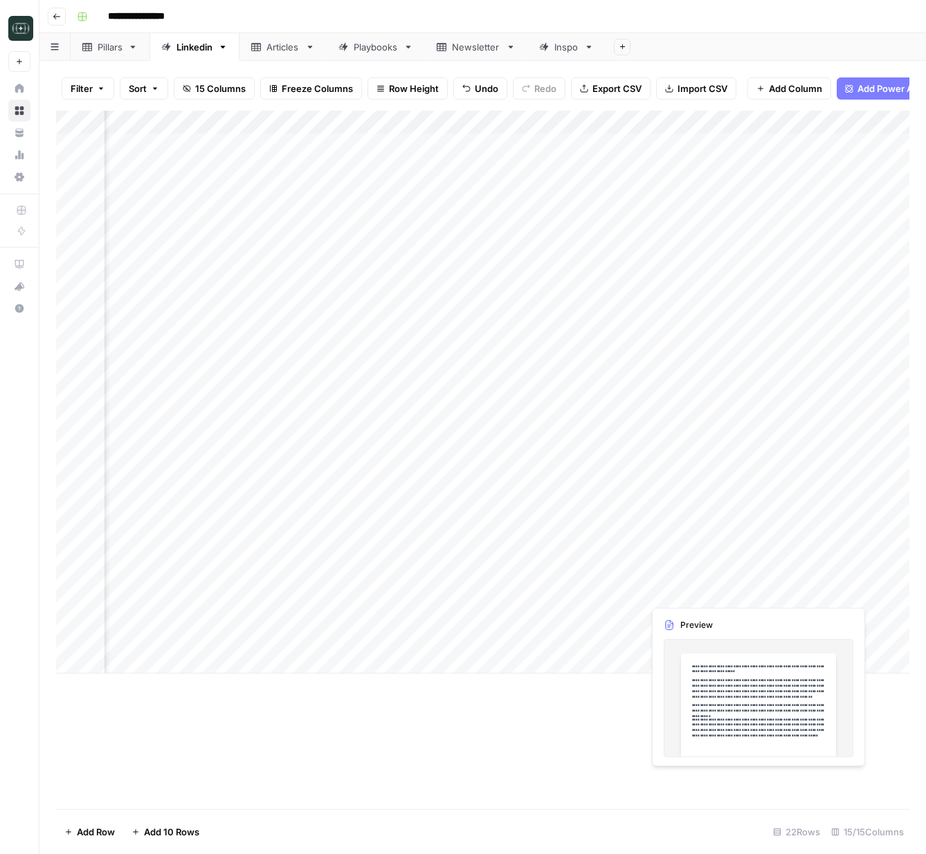
click at [778, 594] on div "Add Column" at bounding box center [482, 392] width 853 height 563
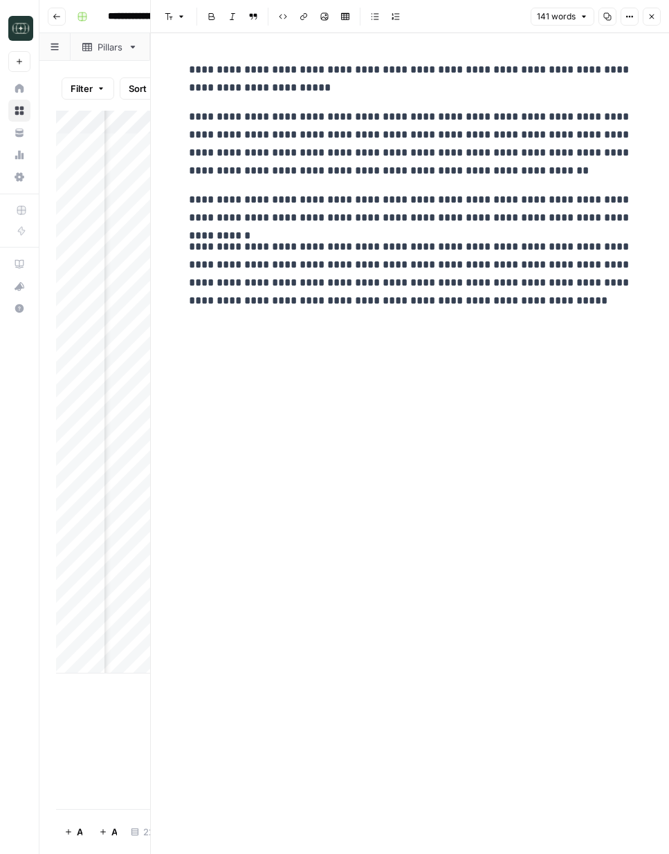
click at [659, 15] on button "Close" at bounding box center [652, 17] width 18 height 18
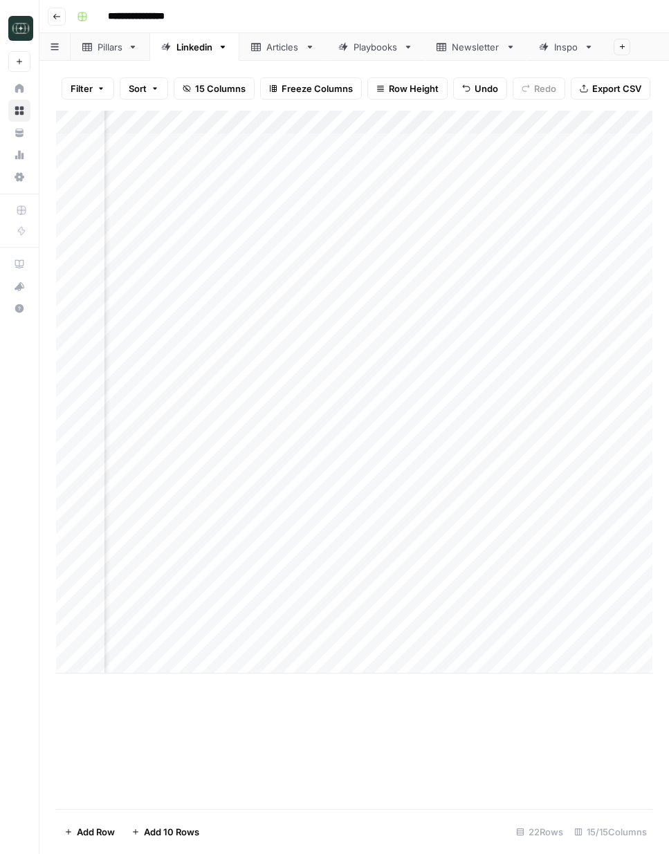
scroll to position [0, 700]
click at [542, 593] on div "Add Column" at bounding box center [354, 392] width 596 height 563
click at [421, 592] on div "Add Column" at bounding box center [354, 392] width 596 height 563
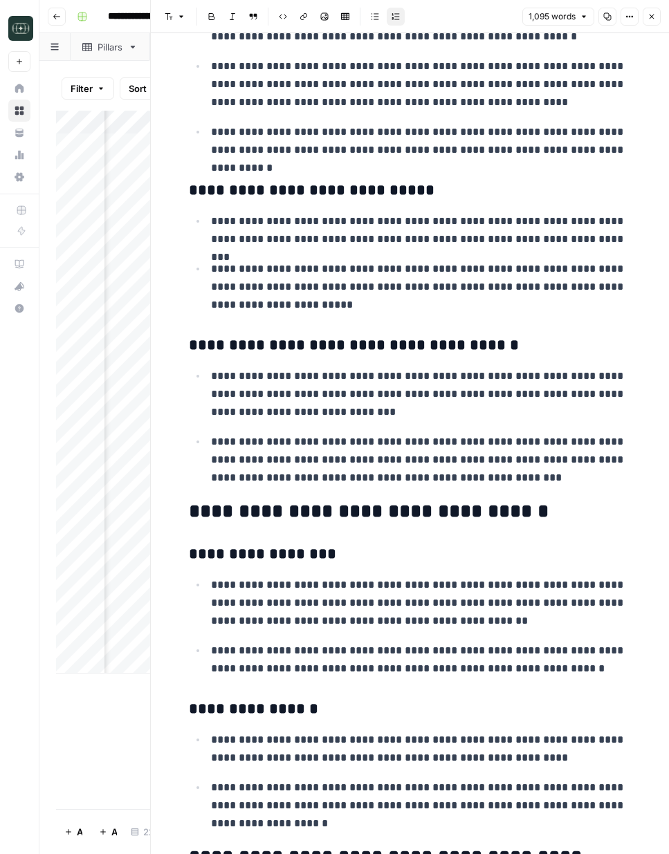
scroll to position [1562, 0]
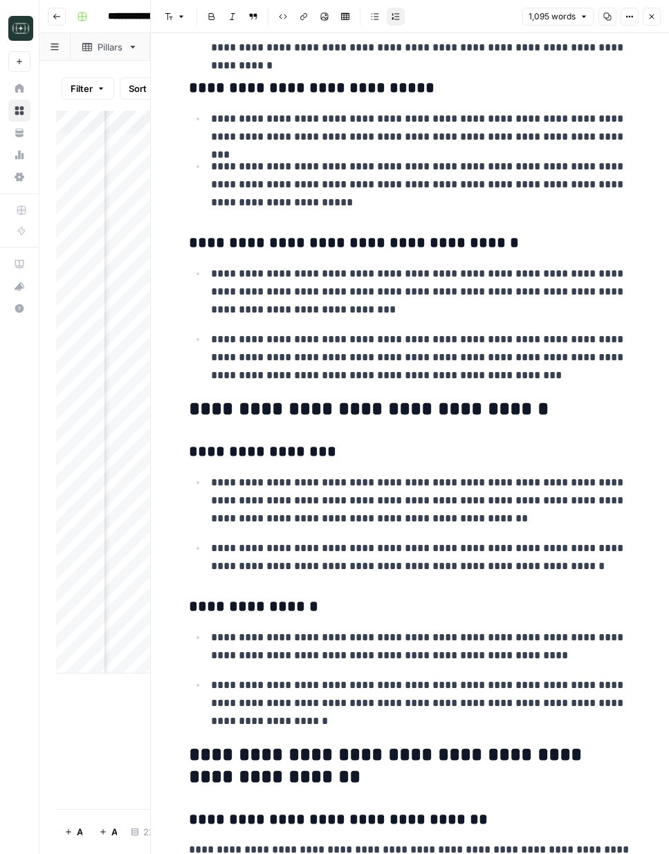
click at [647, 21] on button "Close" at bounding box center [652, 17] width 18 height 18
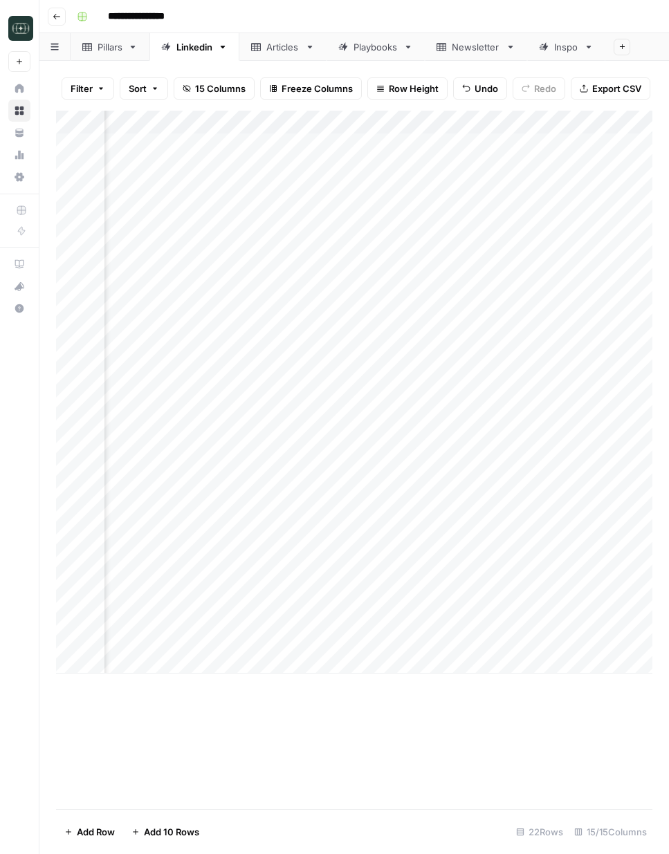
scroll to position [0, 602]
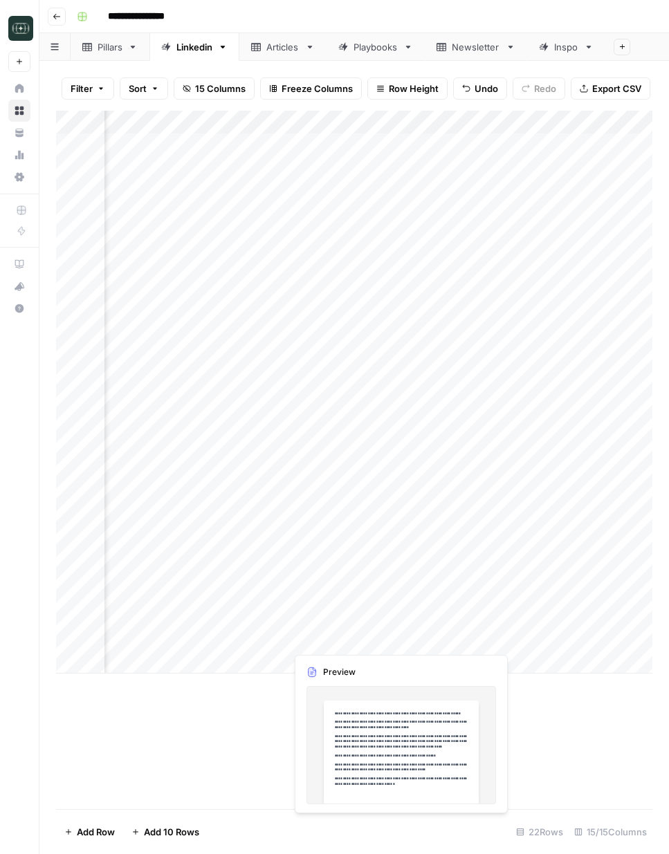
click at [339, 635] on div "Add Column" at bounding box center [354, 392] width 596 height 563
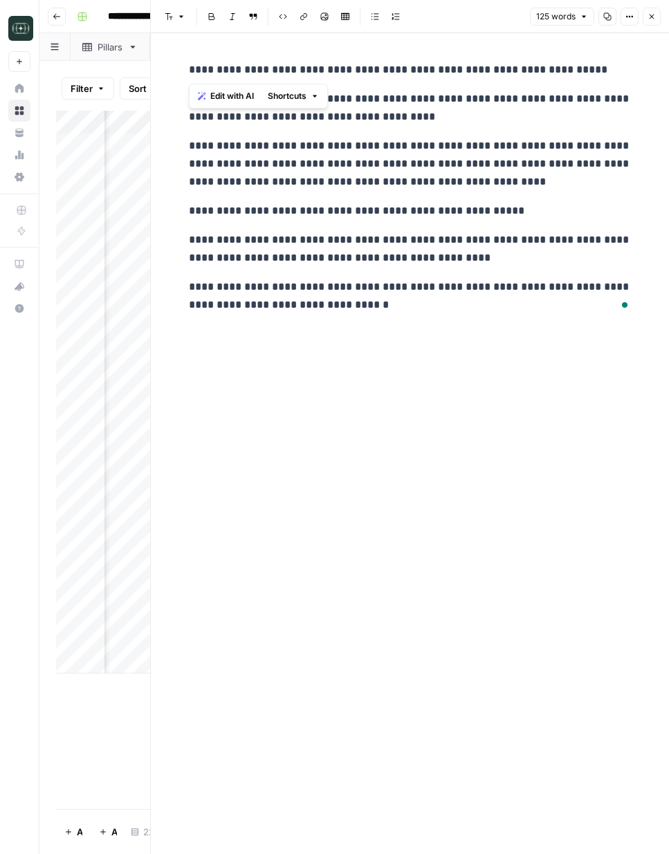
drag, startPoint x: 188, startPoint y: 71, endPoint x: 582, endPoint y: 67, distance: 394.3
click at [582, 67] on p "**********" at bounding box center [410, 70] width 443 height 18
copy p "**********"
click at [277, 401] on div "**********" at bounding box center [410, 443] width 459 height 821
drag, startPoint x: 565, startPoint y: 107, endPoint x: 430, endPoint y: 116, distance: 135.2
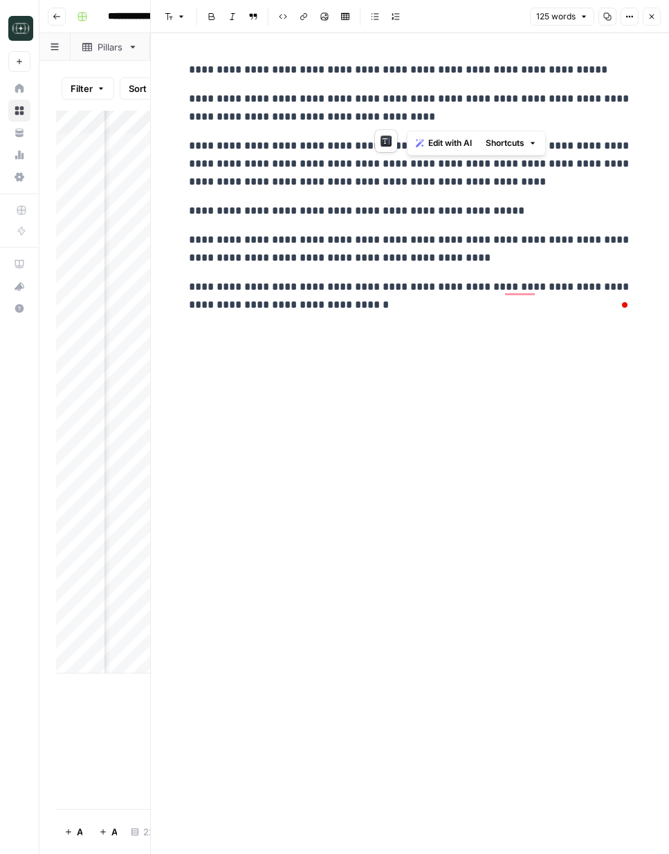
click at [430, 116] on p "**********" at bounding box center [410, 108] width 443 height 36
copy p "**********"
click at [451, 376] on div "**********" at bounding box center [410, 443] width 459 height 821
click at [655, 22] on button "Close" at bounding box center [652, 17] width 18 height 18
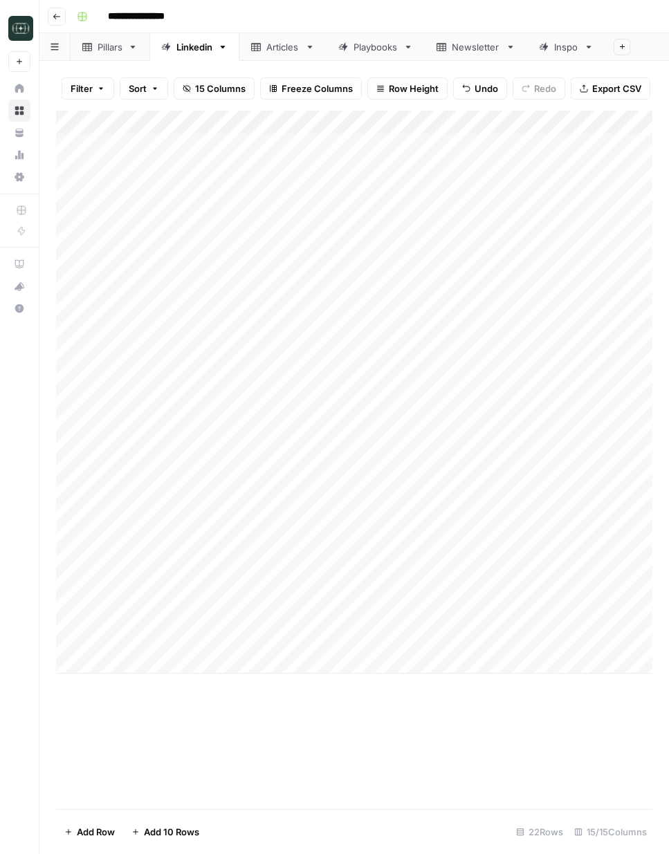
click at [314, 659] on div "Add Column" at bounding box center [354, 392] width 596 height 563
type textarea "**********"
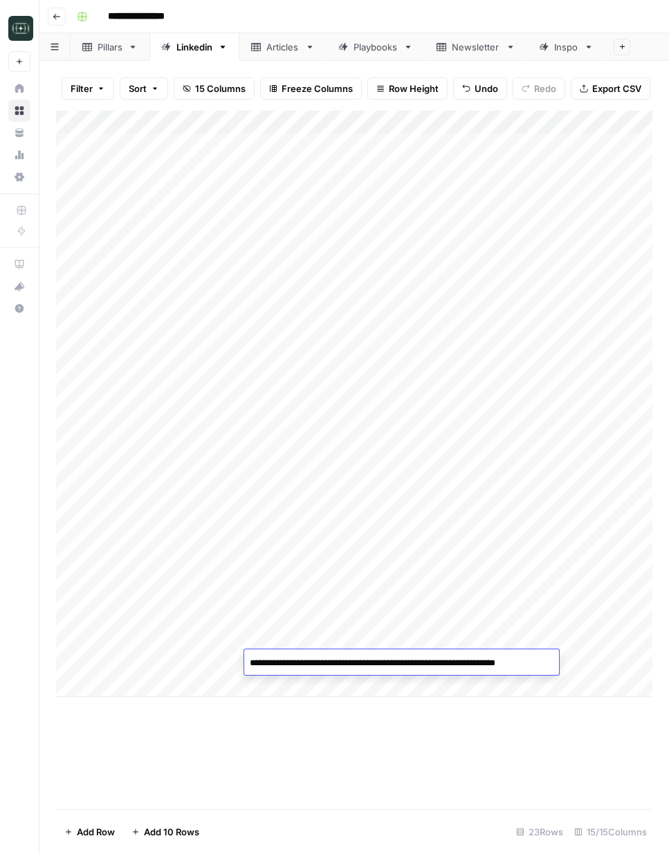
scroll to position [1, 0]
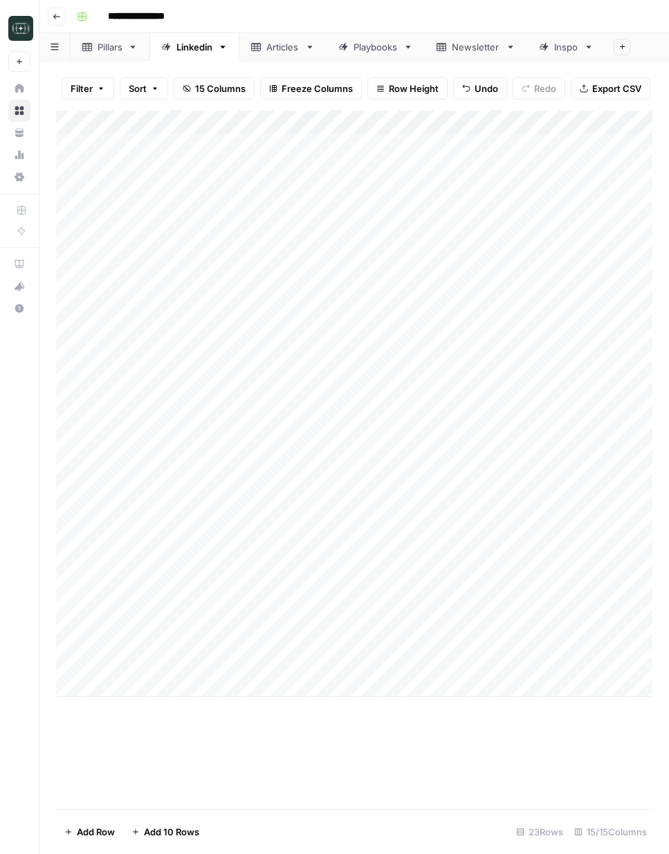
drag, startPoint x: 577, startPoint y: 740, endPoint x: 578, endPoint y: 731, distance: 9.7
click at [576, 738] on div "Add Column" at bounding box center [354, 460] width 596 height 699
click at [578, 662] on div "Add Column" at bounding box center [354, 404] width 596 height 587
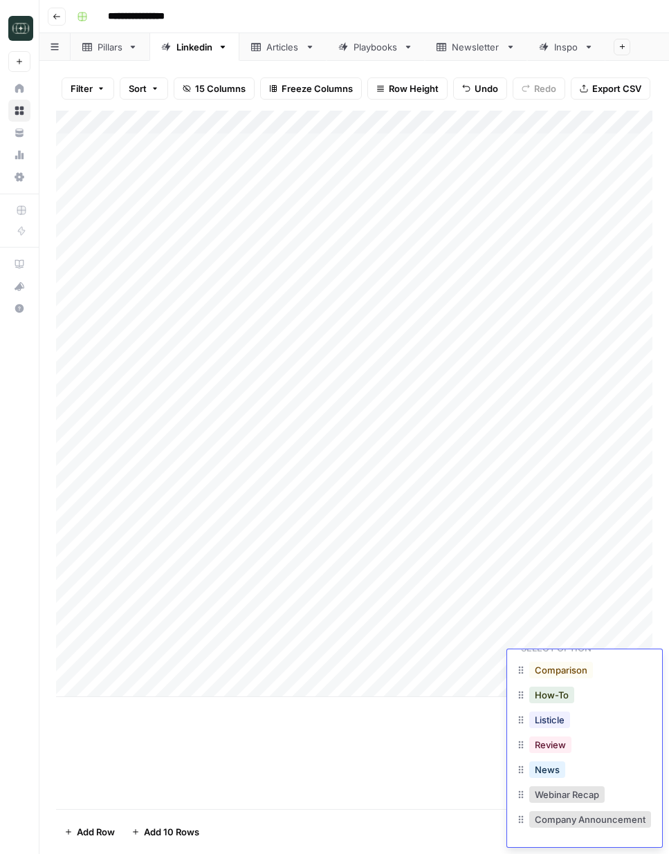
scroll to position [22, 0]
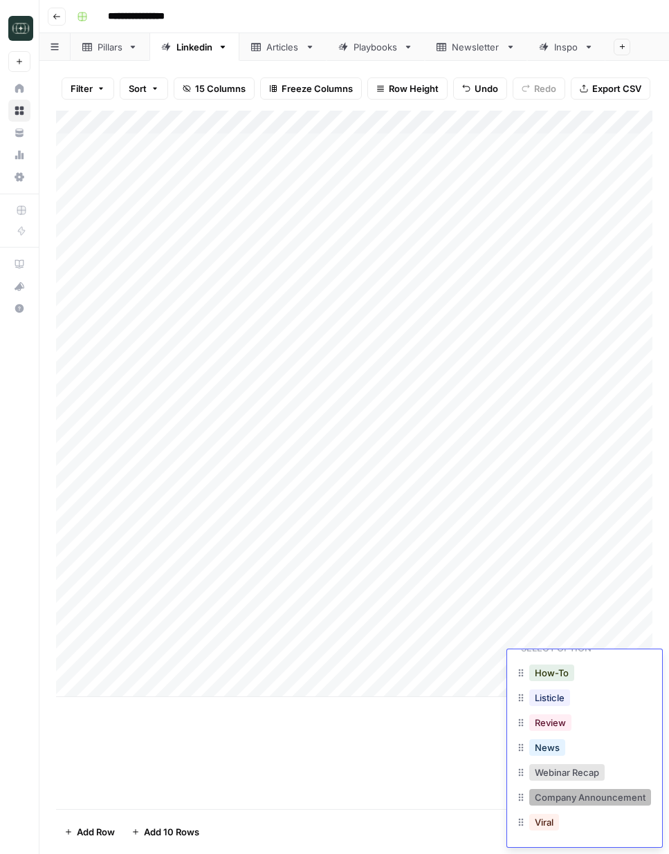
click at [571, 804] on button "Company Announcement" at bounding box center [590, 797] width 122 height 17
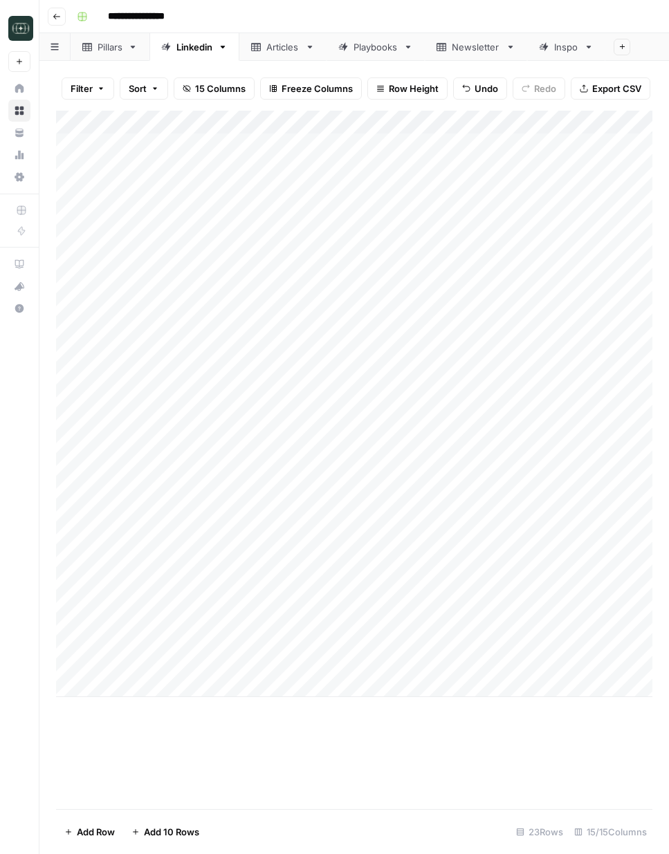
click at [499, 782] on div "Add Column" at bounding box center [354, 460] width 596 height 699
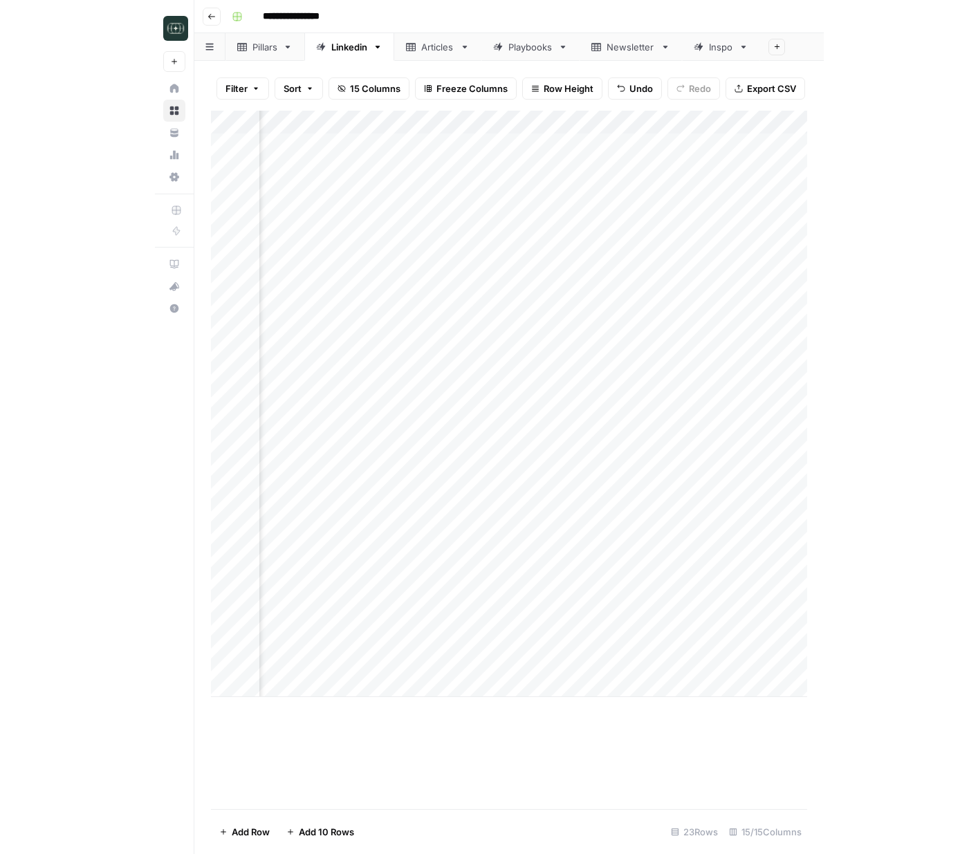
scroll to position [0, 284]
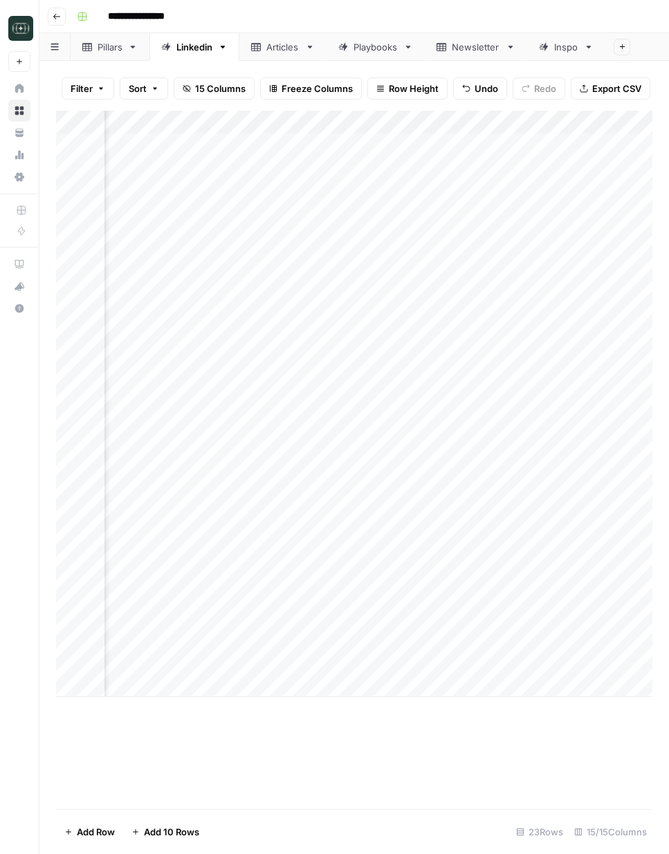
click at [428, 652] on div "Add Column" at bounding box center [354, 404] width 596 height 587
click at [430, 670] on div "Add Column" at bounding box center [354, 404] width 596 height 587
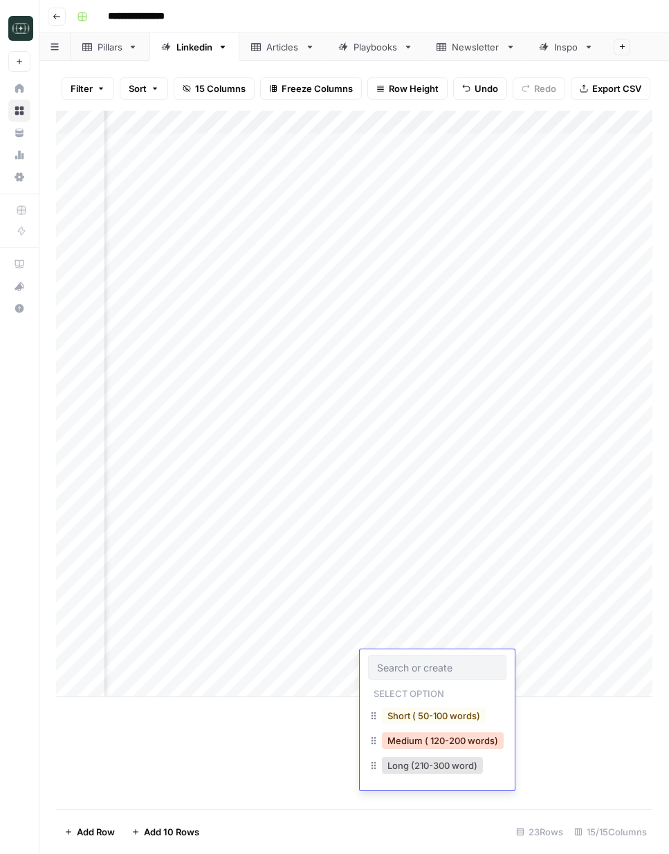
click at [438, 734] on button "Medium ( 120-200 words)" at bounding box center [443, 741] width 122 height 17
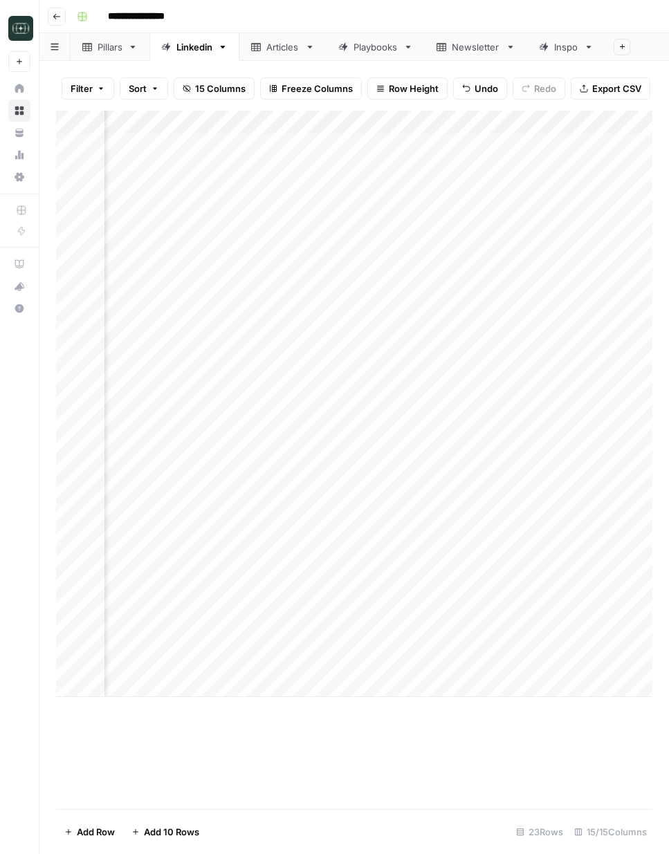
click at [545, 656] on div "Add Column" at bounding box center [354, 404] width 596 height 587
